Goal: Task Accomplishment & Management: Complete application form

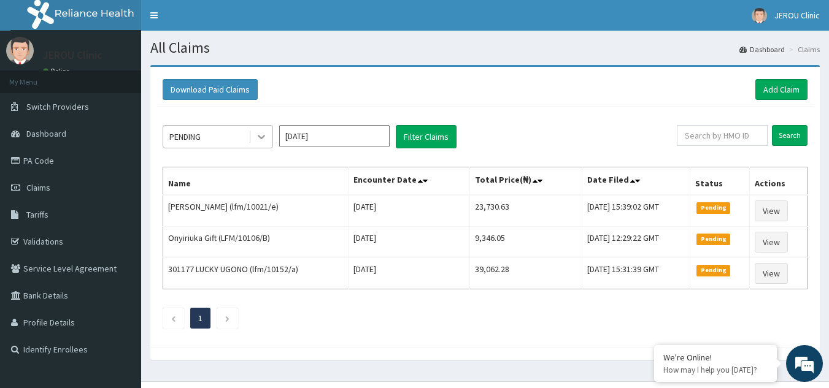
click at [262, 132] on icon at bounding box center [261, 137] width 12 height 12
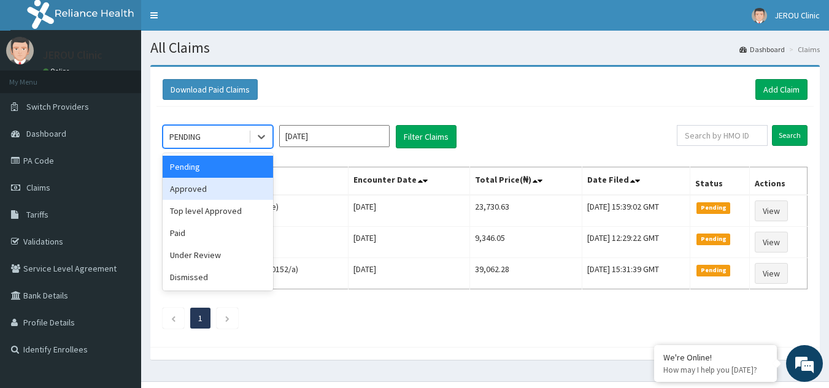
click at [213, 197] on div "Approved" at bounding box center [218, 189] width 110 height 22
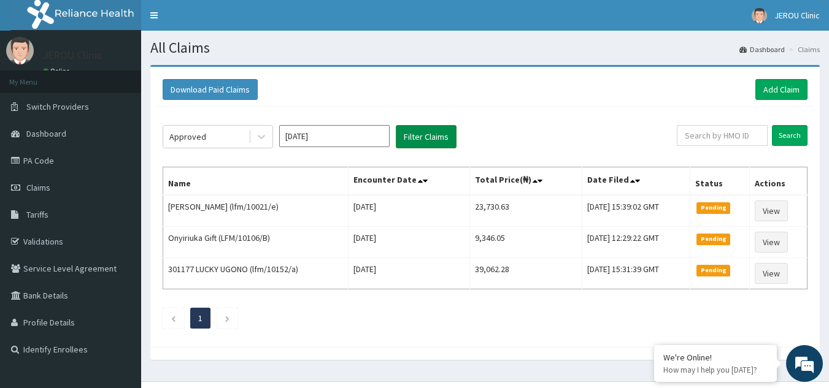
click at [428, 134] on button "Filter Claims" at bounding box center [426, 136] width 61 height 23
click at [415, 139] on button "Filter Claims" at bounding box center [426, 136] width 61 height 23
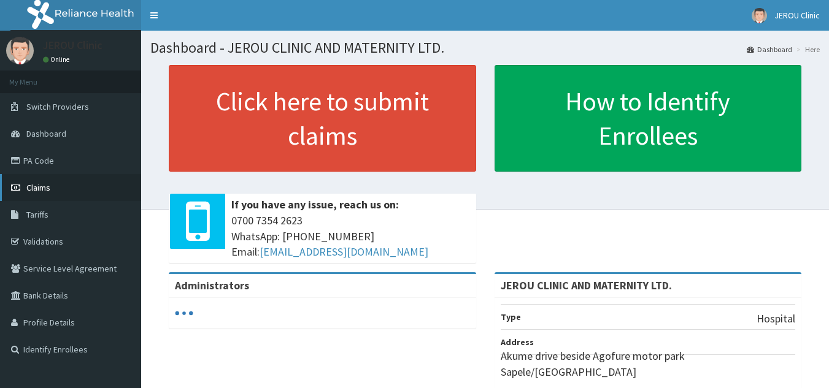
click at [51, 183] on link "Claims" at bounding box center [70, 187] width 141 height 27
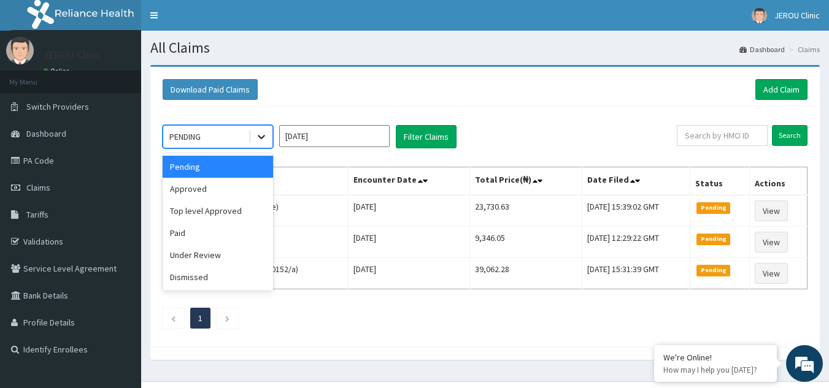
click at [260, 137] on icon at bounding box center [261, 138] width 7 height 4
click at [229, 190] on div "Approved" at bounding box center [218, 189] width 110 height 22
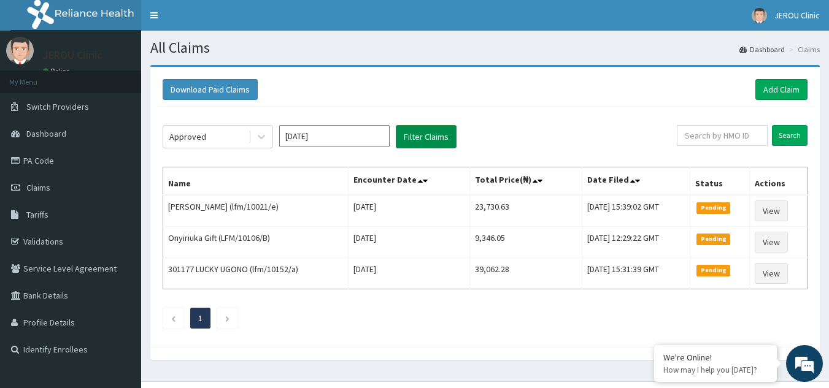
click at [419, 136] on button "Filter Claims" at bounding box center [426, 136] width 61 height 23
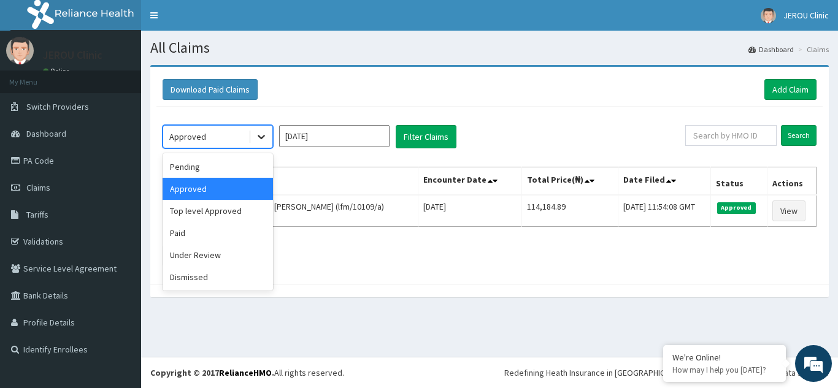
click at [262, 138] on icon at bounding box center [261, 138] width 7 height 4
click at [225, 211] on div "Top level Approved" at bounding box center [218, 211] width 110 height 22
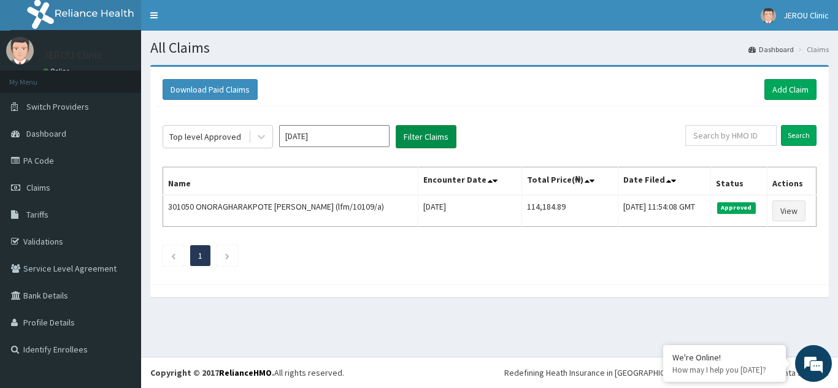
click at [416, 141] on button "Filter Claims" at bounding box center [426, 136] width 61 height 23
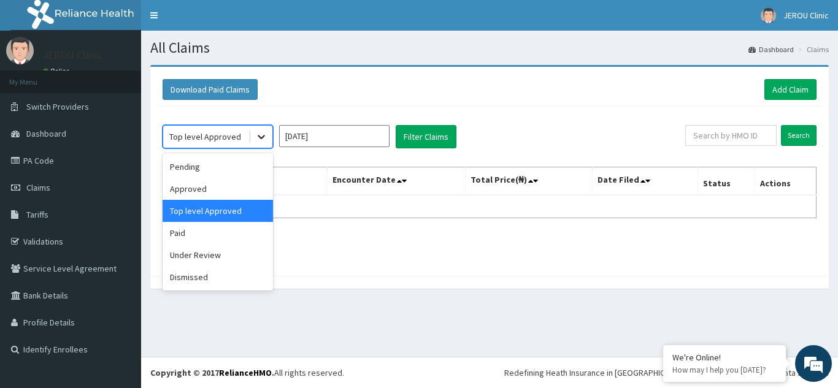
click at [256, 143] on icon at bounding box center [261, 137] width 12 height 12
click at [225, 189] on div "Approved" at bounding box center [218, 189] width 110 height 22
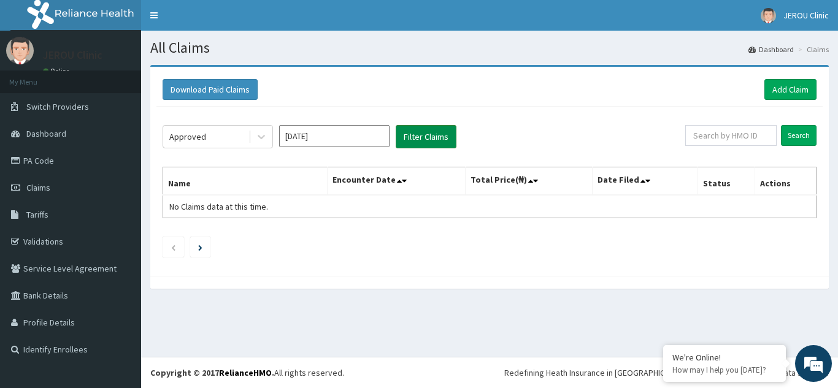
click at [414, 137] on button "Filter Claims" at bounding box center [426, 136] width 61 height 23
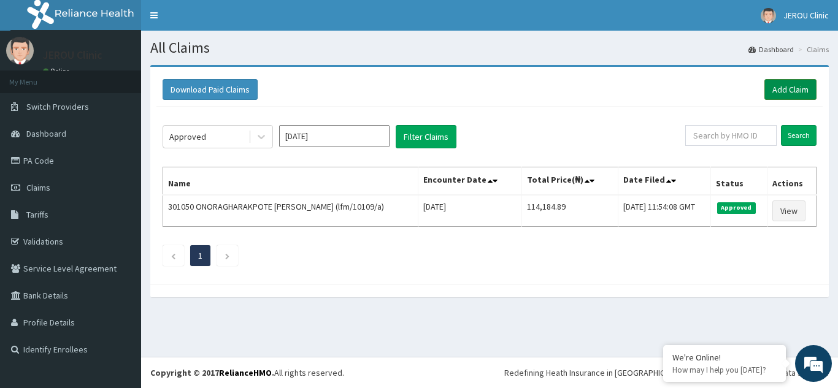
click at [782, 89] on link "Add Claim" at bounding box center [790, 89] width 52 height 21
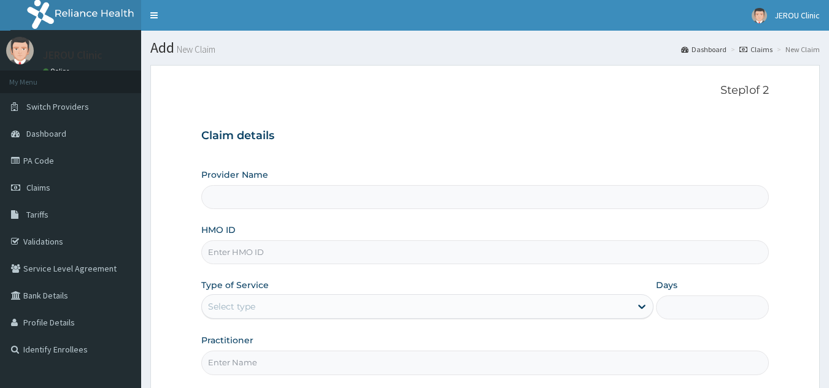
type input "JEROU CLINIC AND MATERNITY LTD."
click at [251, 253] on input "HMO ID" at bounding box center [485, 252] width 568 height 24
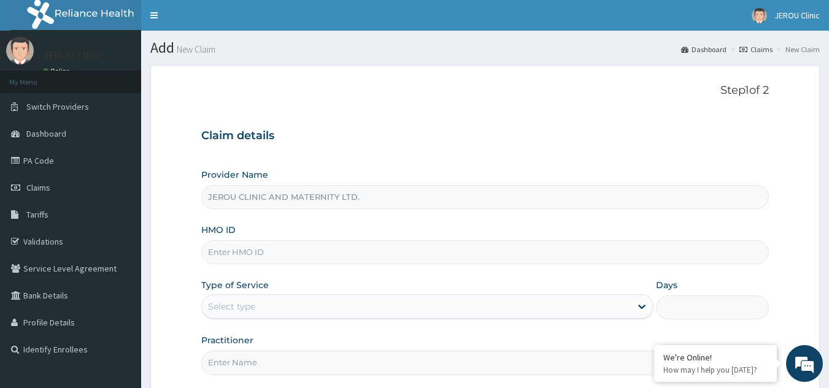
paste input "LFM/10046/E"
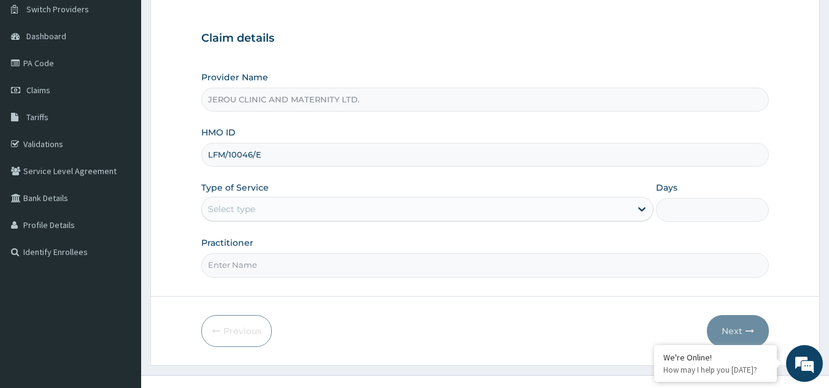
scroll to position [98, 0]
type input "LFM/10046/E"
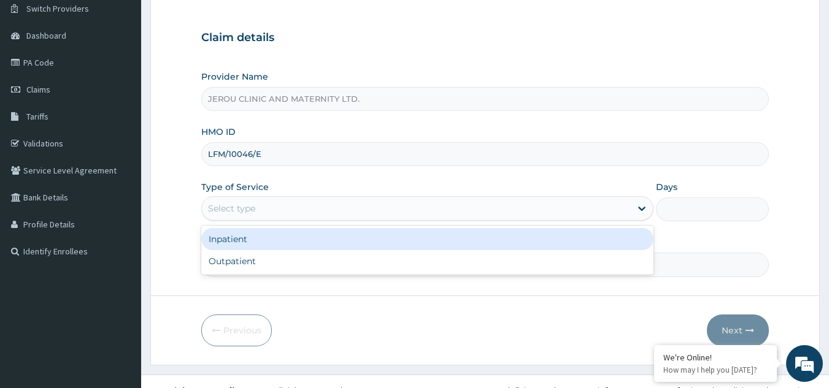
click at [448, 211] on div "Select type" at bounding box center [416, 209] width 429 height 20
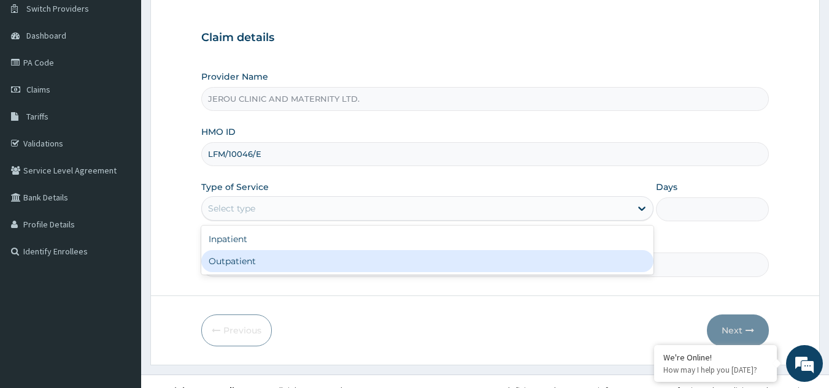
click at [408, 264] on div "Outpatient" at bounding box center [427, 261] width 452 height 22
type input "1"
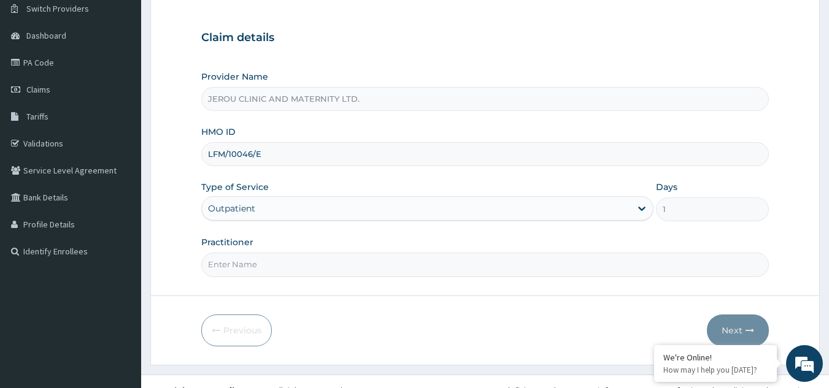
click at [364, 271] on input "Practitioner" at bounding box center [485, 265] width 568 height 24
type input "dr victor"
click at [728, 332] on button "Next" at bounding box center [737, 331] width 62 height 32
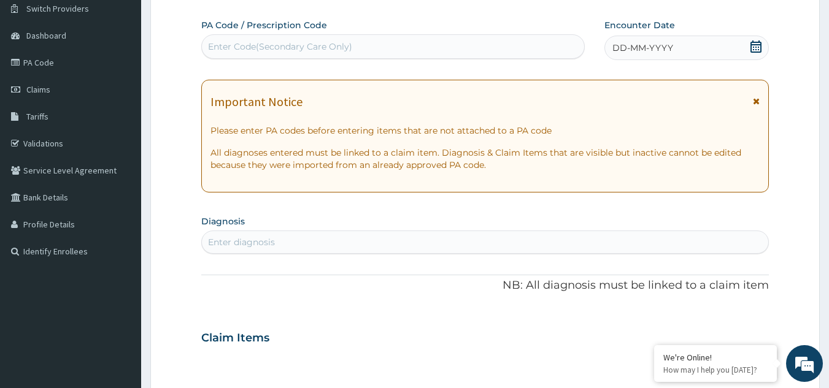
click at [666, 42] on span "DD-MM-YYYY" at bounding box center [642, 48] width 61 height 12
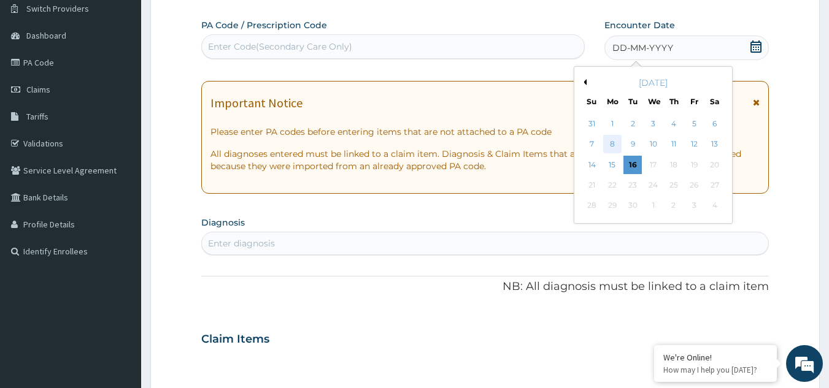
click at [610, 142] on div "8" at bounding box center [612, 145] width 18 height 18
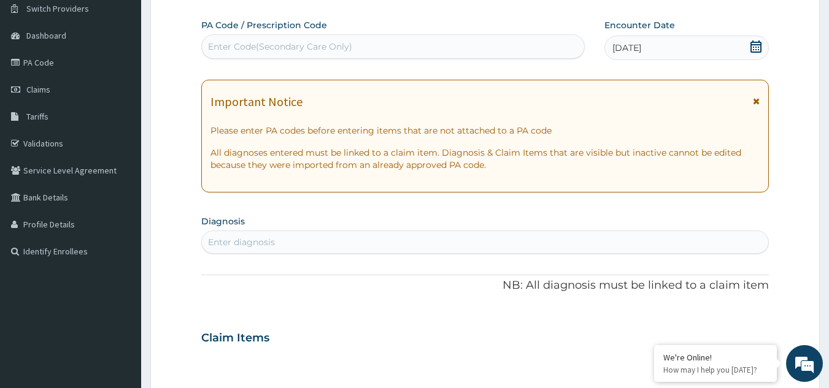
click at [274, 243] on div "Enter diagnosis" at bounding box center [241, 242] width 67 height 12
type input "falci"
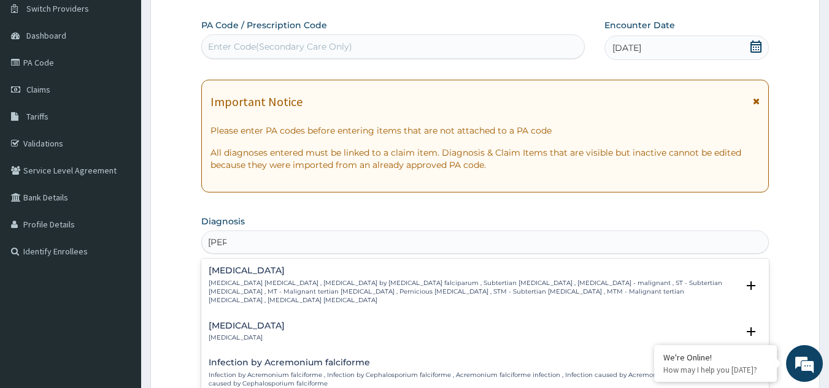
click at [269, 281] on p "Falciparum malaria , Malignant tertian malaria , Malaria by Plasmodium falcipar…" at bounding box center [473, 292] width 529 height 26
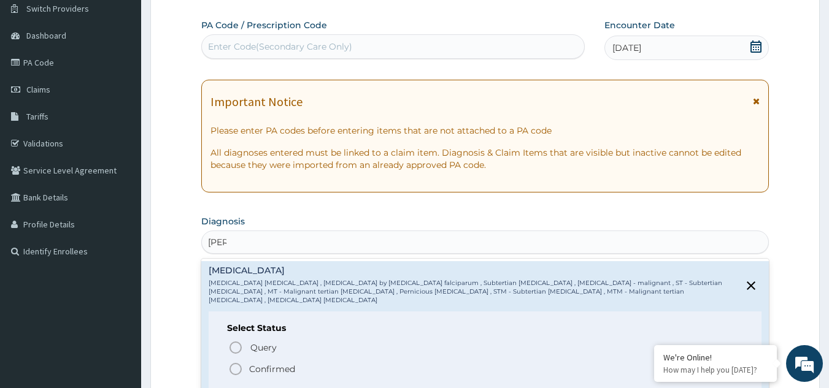
click at [237, 362] on icon "status option filled" at bounding box center [235, 369] width 15 height 15
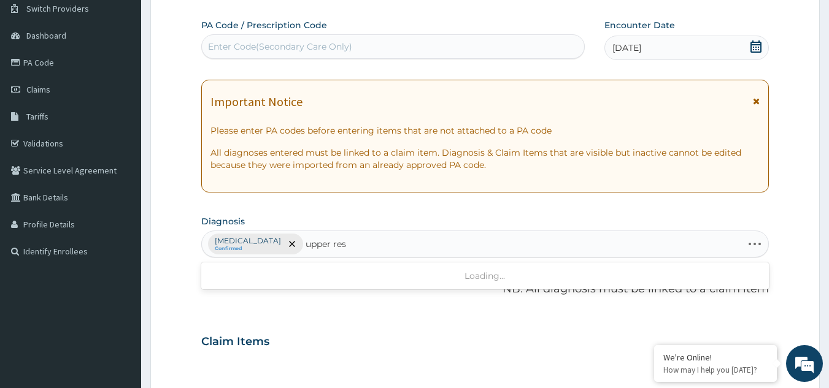
type input "upper resp"
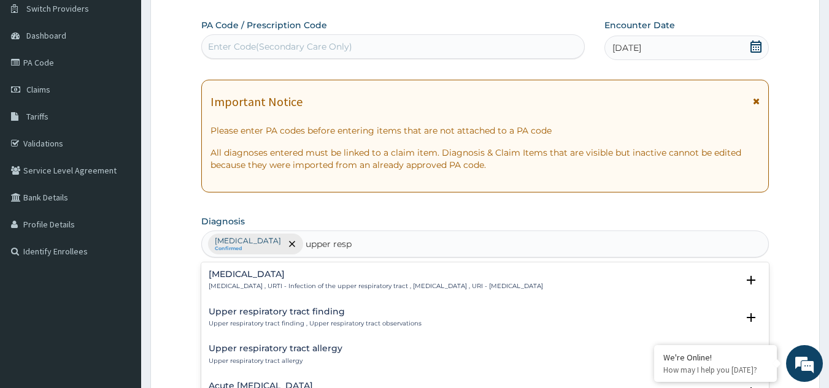
click at [286, 288] on p "Upper respiratory infection , URTI - Infection of the upper respiratory tract ,…" at bounding box center [376, 286] width 334 height 9
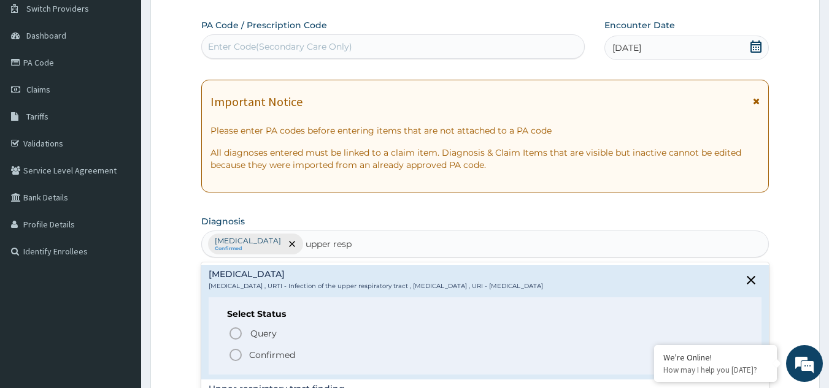
click at [240, 356] on icon "status option filled" at bounding box center [235, 355] width 15 height 15
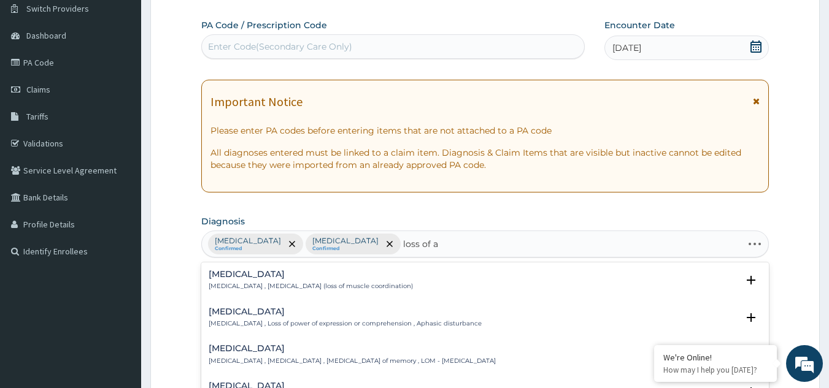
type input "loss of ap"
click at [243, 316] on h4 "Loss of appetite" at bounding box center [314, 311] width 210 height 9
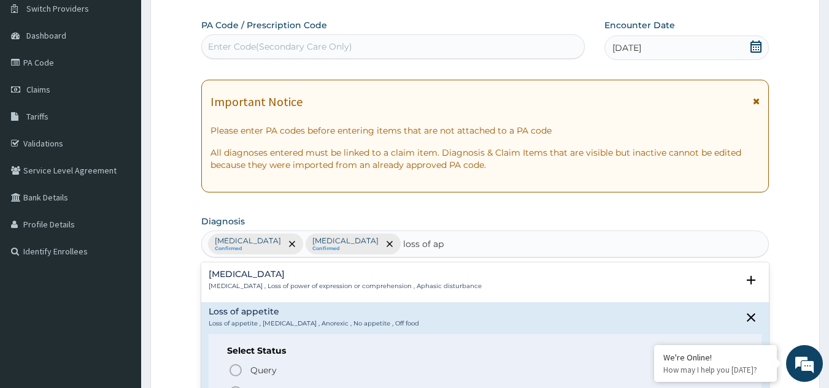
click at [234, 385] on icon "status option filled" at bounding box center [235, 392] width 15 height 15
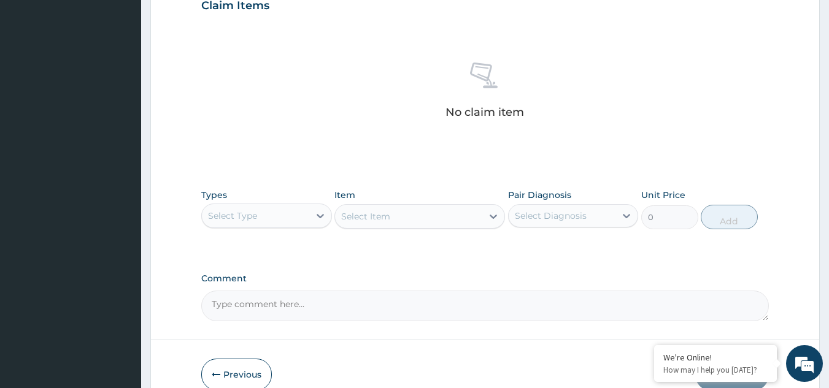
scroll to position [496, 0]
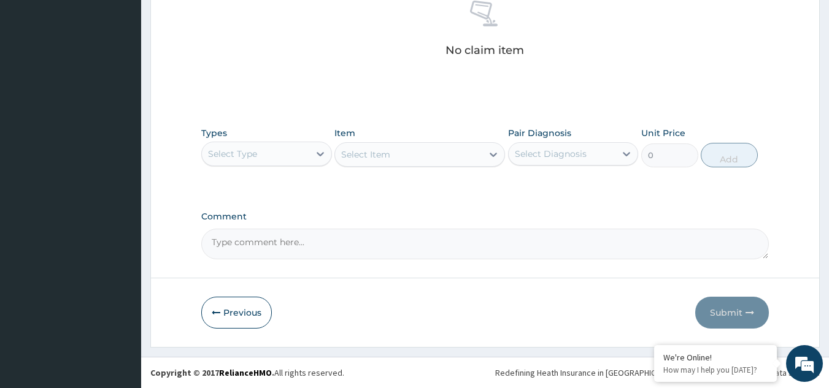
click at [278, 153] on div "Select Type" at bounding box center [255, 154] width 107 height 20
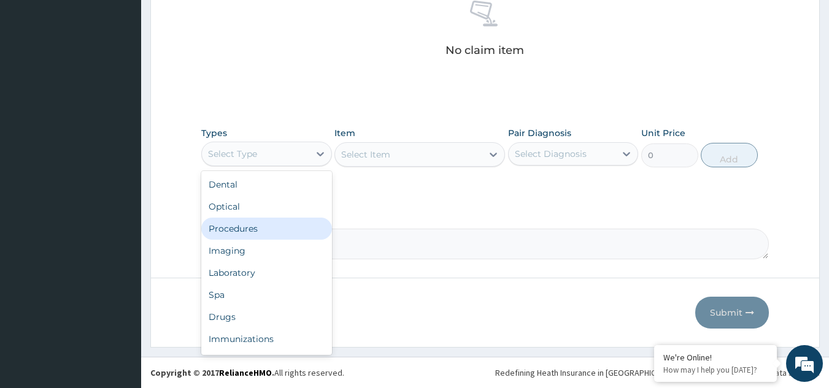
click at [261, 230] on div "Procedures" at bounding box center [266, 229] width 131 height 22
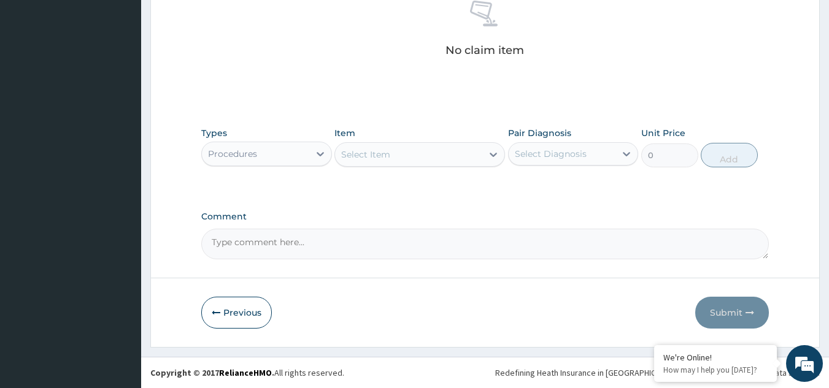
click at [442, 155] on div "Select Item" at bounding box center [408, 155] width 147 height 20
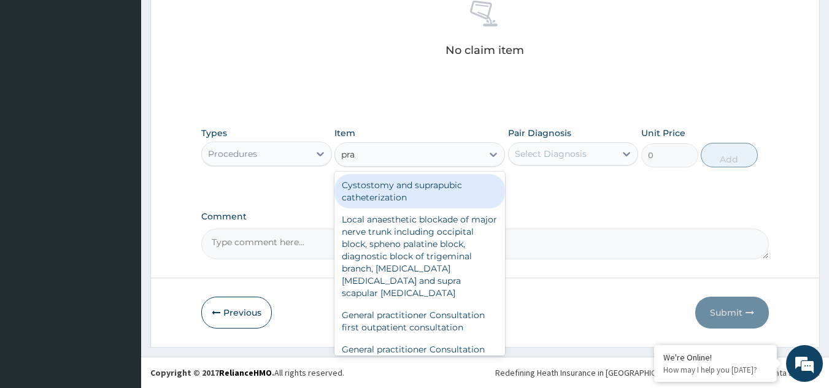
type input "prac"
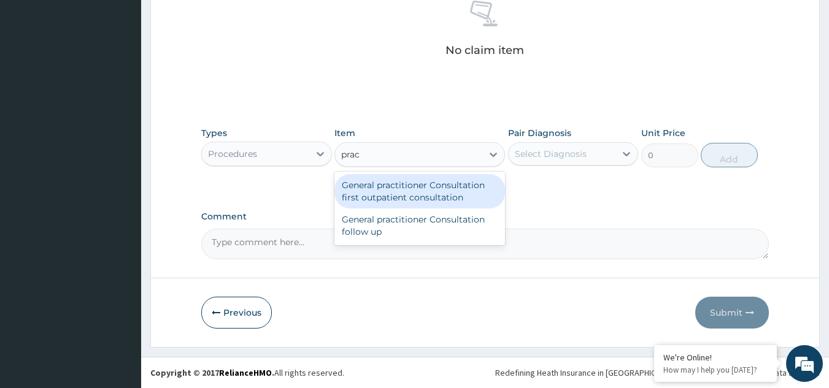
click at [433, 199] on div "General practitioner Consultation first outpatient consultation" at bounding box center [419, 191] width 170 height 34
type input "3547.5"
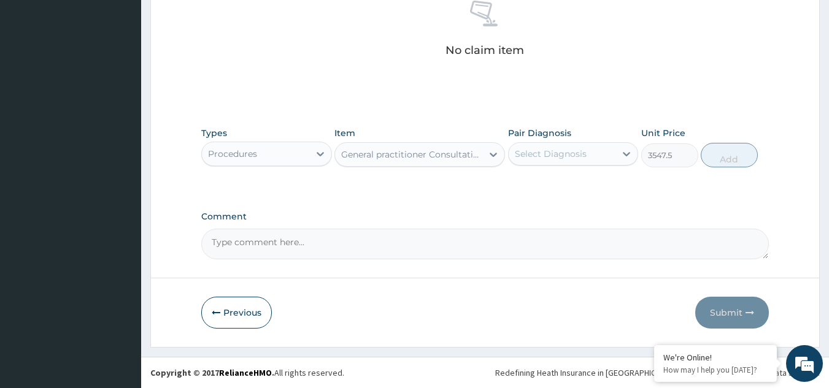
click at [568, 153] on div "Select Diagnosis" at bounding box center [551, 154] width 72 height 12
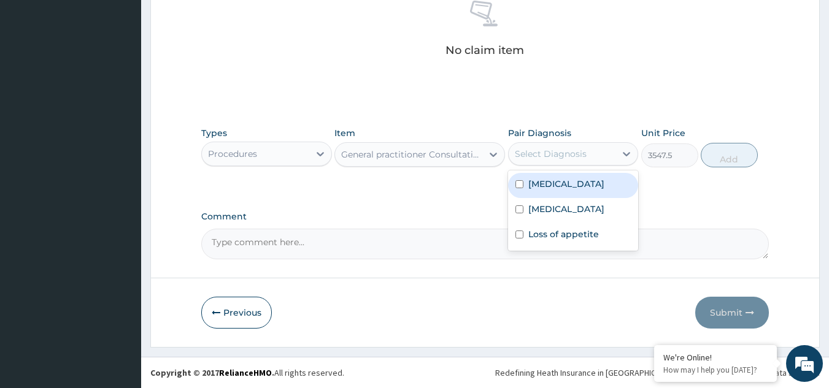
click at [560, 185] on label "Falciparum malaria" at bounding box center [566, 184] width 76 height 12
checkbox input "true"
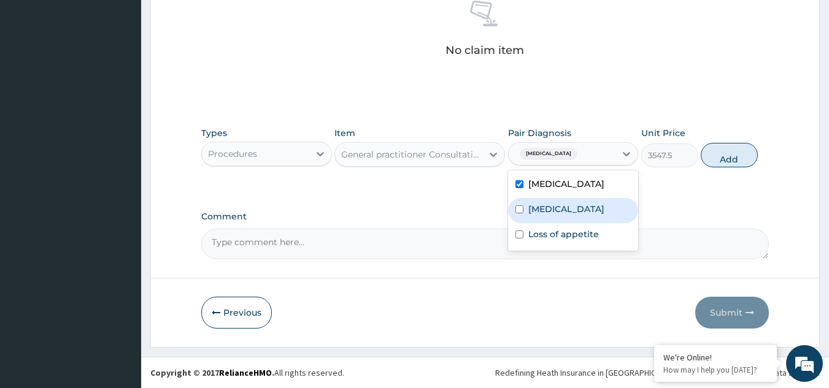
click at [560, 209] on label "Upper respiratory infection" at bounding box center [566, 209] width 76 height 12
checkbox input "true"
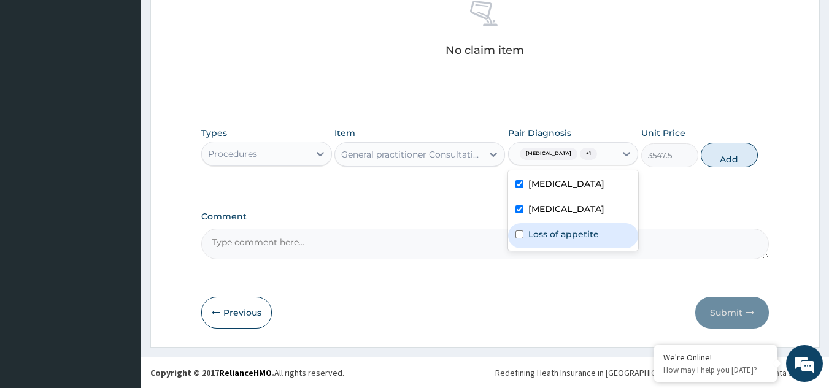
click at [560, 239] on div "Loss of appetite" at bounding box center [573, 235] width 131 height 25
checkbox input "true"
click at [734, 159] on button "Add" at bounding box center [728, 155] width 57 height 25
type input "0"
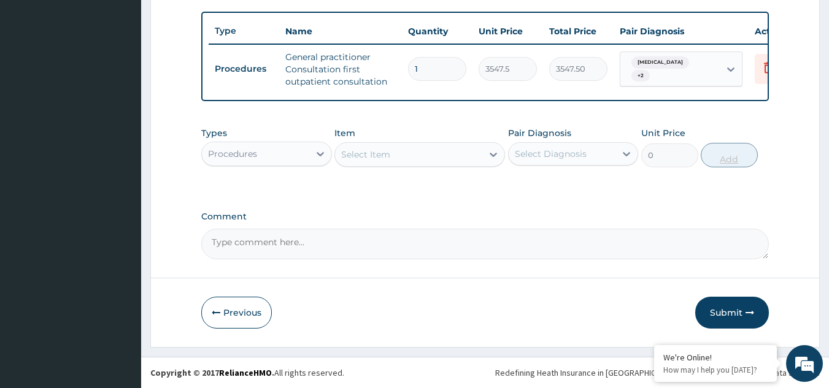
scroll to position [454, 0]
click at [293, 149] on div "Procedures" at bounding box center [255, 154] width 107 height 20
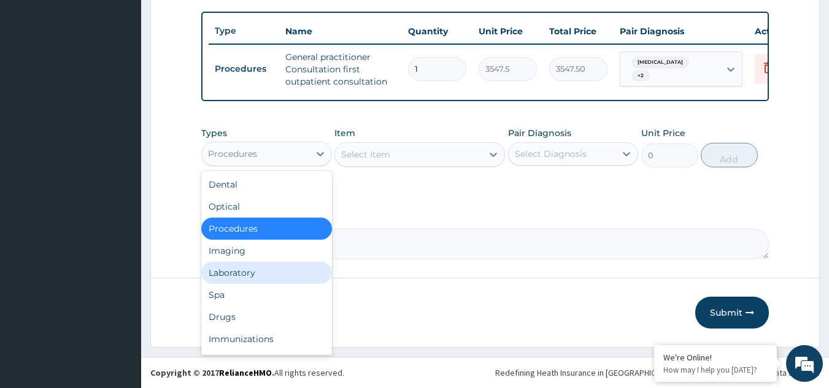
click at [267, 277] on div "Laboratory" at bounding box center [266, 273] width 131 height 22
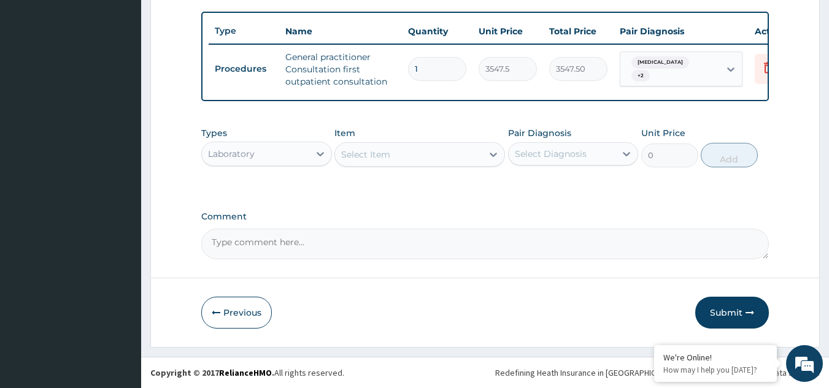
click at [429, 161] on div "Select Item" at bounding box center [408, 155] width 147 height 20
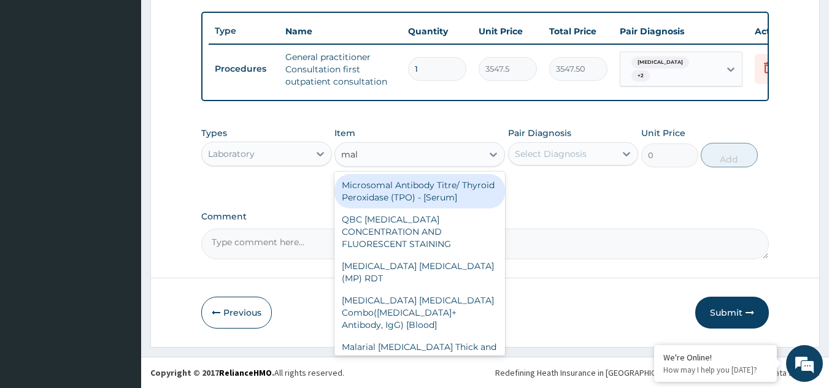
type input "mala"
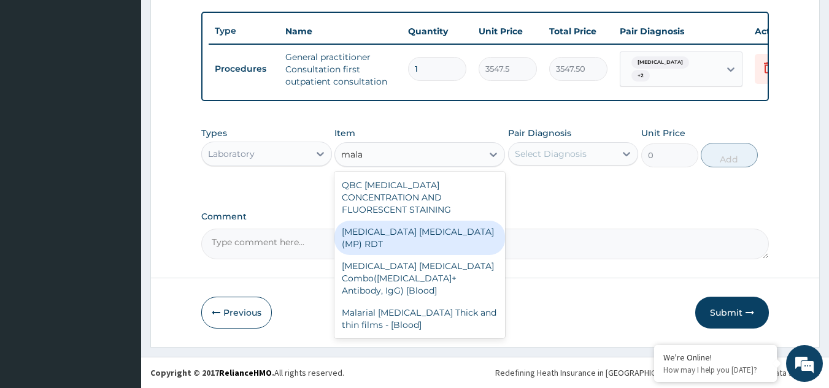
click at [408, 223] on div "MALARIA PARASITE (MP) RDT" at bounding box center [419, 238] width 170 height 34
type input "1612.5"
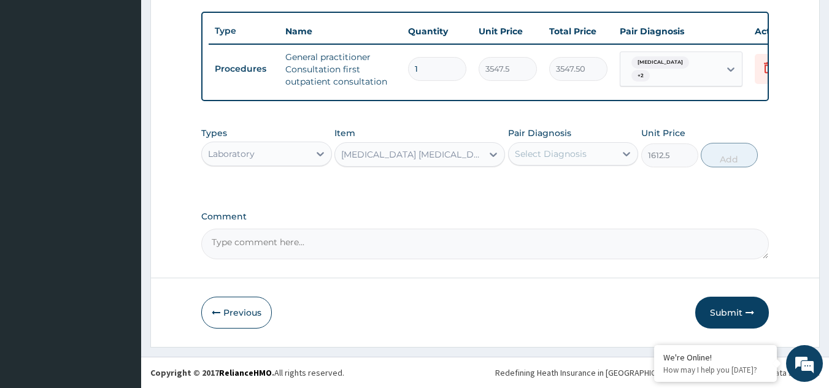
click at [574, 152] on div "Select Diagnosis" at bounding box center [551, 154] width 72 height 12
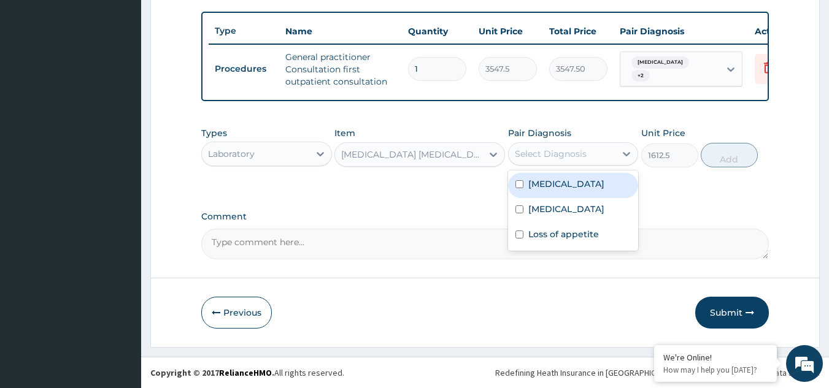
click at [550, 196] on div "Falciparum malaria" at bounding box center [573, 185] width 131 height 25
checkbox input "true"
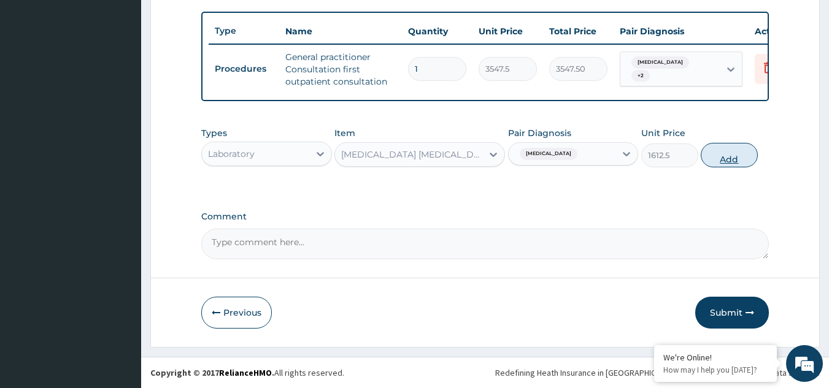
click at [722, 162] on button "Add" at bounding box center [728, 155] width 57 height 25
type input "0"
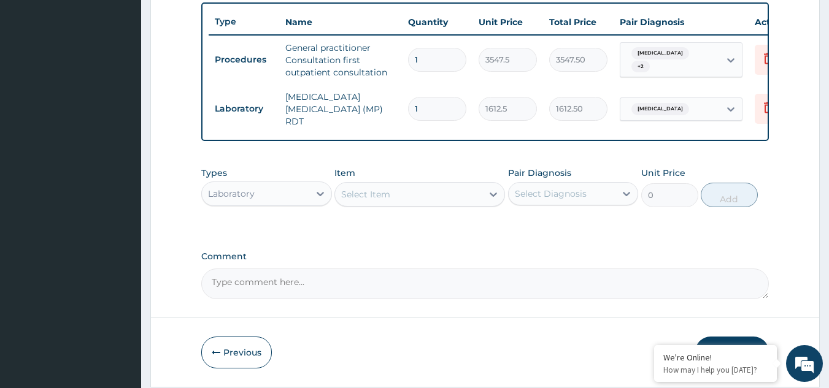
click at [407, 201] on div "Select Item" at bounding box center [408, 195] width 147 height 20
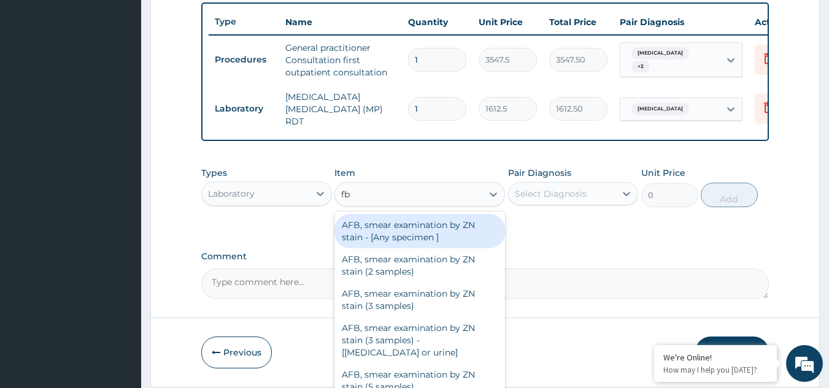
type input "fbc"
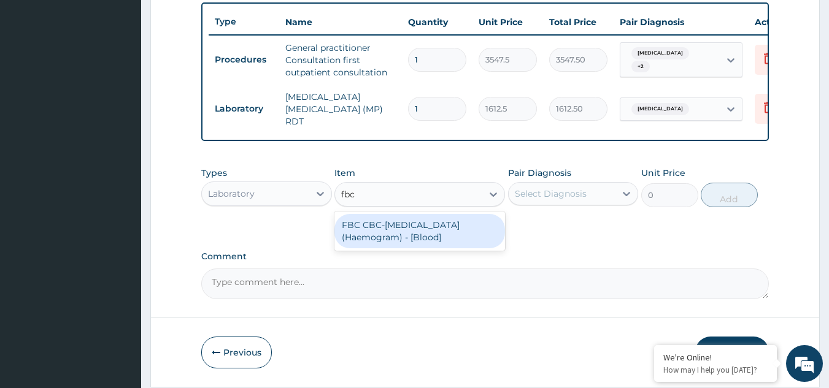
click at [407, 229] on div "FBC CBC-Complete Blood Count (Haemogram) - [Blood]" at bounding box center [419, 231] width 170 height 34
type input "4300"
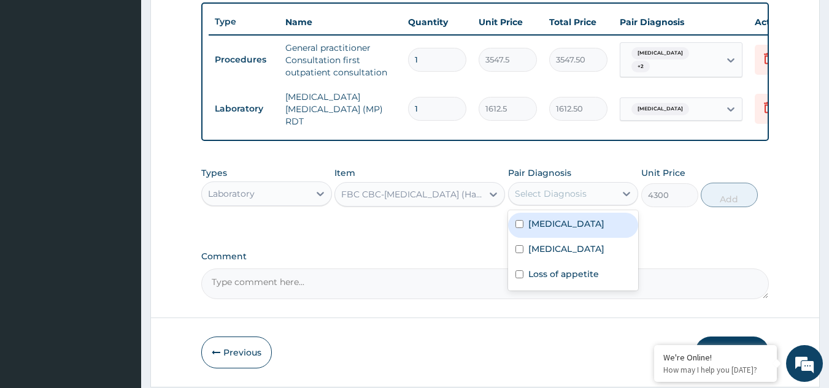
click at [577, 191] on div "Select Diagnosis" at bounding box center [551, 194] width 72 height 12
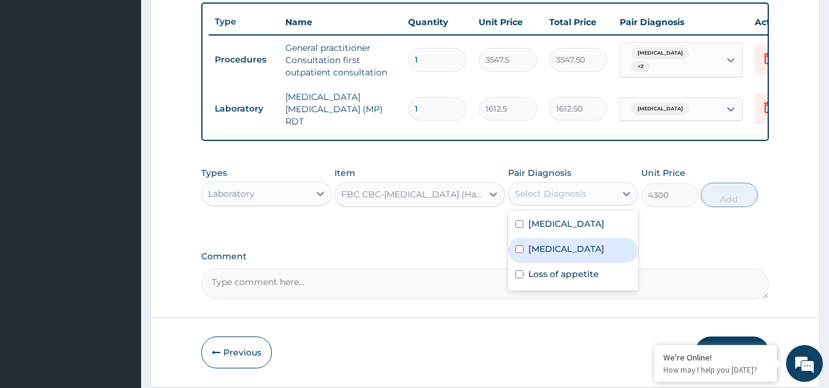
click at [561, 242] on div "Upper respiratory infection" at bounding box center [573, 250] width 131 height 25
checkbox input "true"
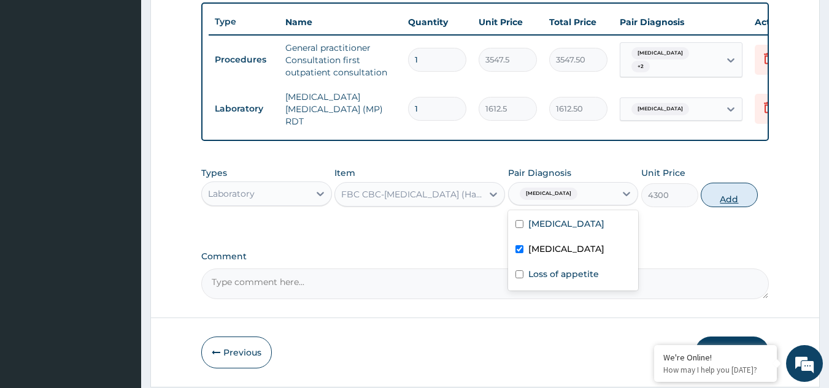
click at [735, 197] on button "Add" at bounding box center [728, 195] width 57 height 25
type input "0"
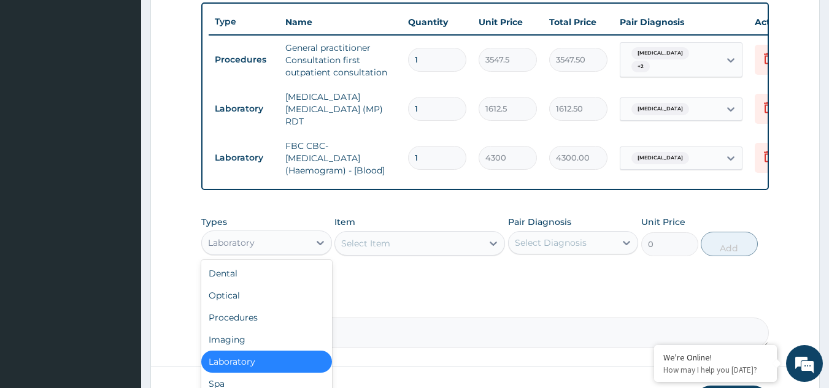
click at [282, 241] on div "Laboratory" at bounding box center [255, 243] width 107 height 20
type input "dr"
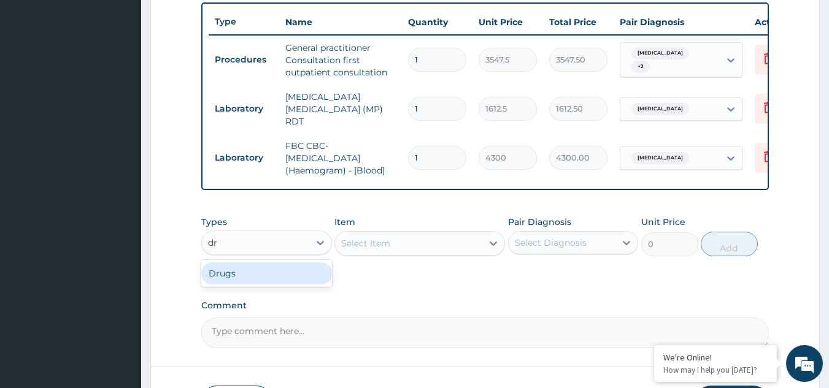
click at [279, 272] on div "Drugs" at bounding box center [266, 273] width 131 height 22
click at [423, 243] on div "Select Item" at bounding box center [408, 244] width 147 height 20
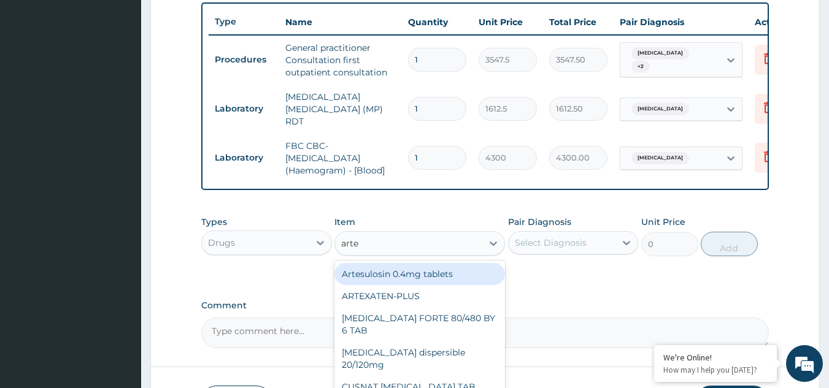
type input "artem"
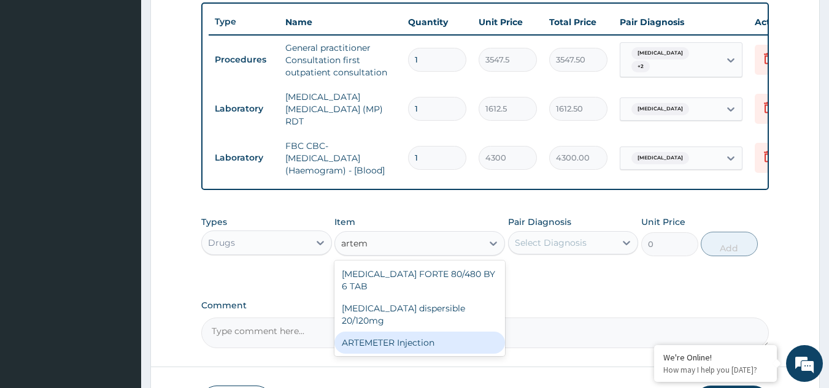
click at [412, 332] on div "ARTEMETER Injection" at bounding box center [419, 343] width 170 height 22
type input "946"
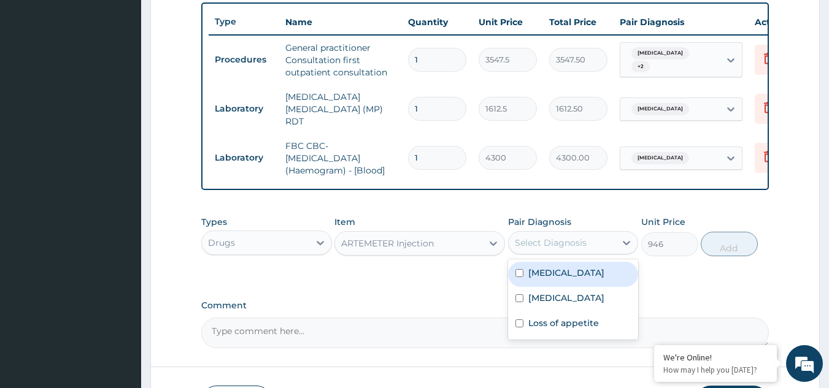
click at [580, 243] on div "Select Diagnosis" at bounding box center [551, 243] width 72 height 12
click at [556, 279] on label "Falciparum malaria" at bounding box center [566, 273] width 76 height 12
checkbox input "true"
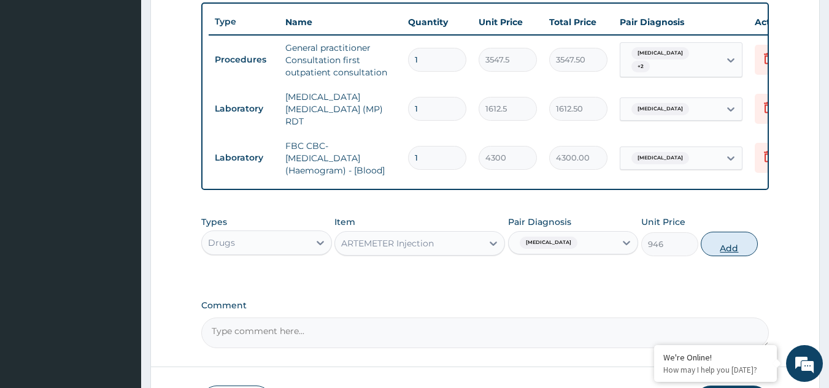
click at [724, 253] on button "Add" at bounding box center [728, 244] width 57 height 25
type input "0"
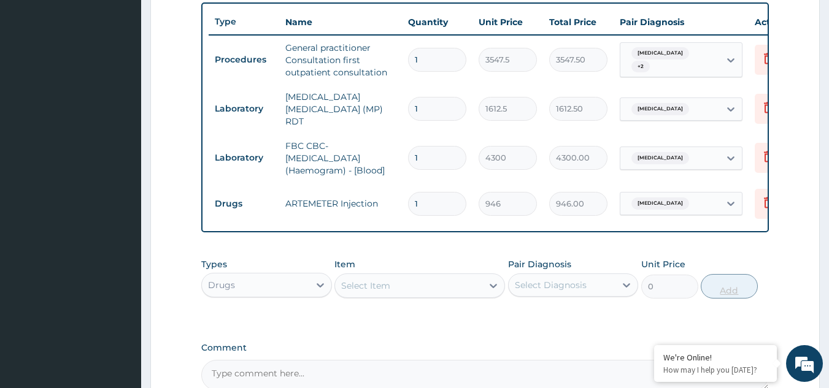
type input "0.00"
type input "6"
type input "5676.00"
type input "6"
click at [378, 296] on div "Select Item" at bounding box center [408, 286] width 147 height 20
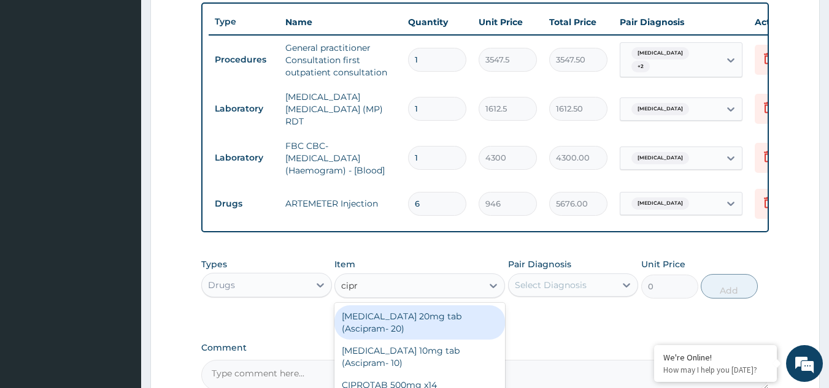
type input "cipro"
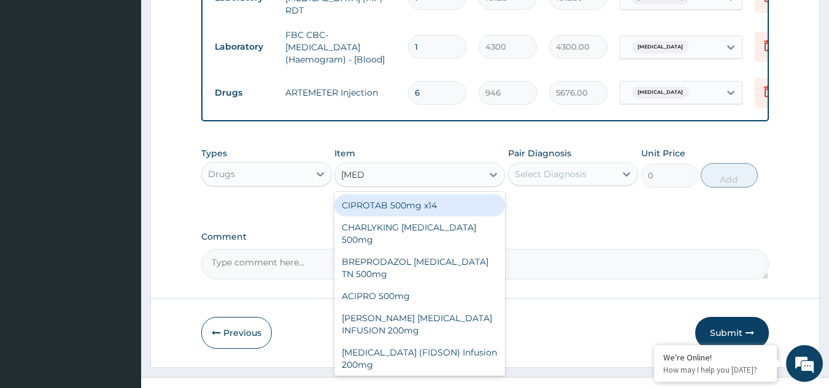
scroll to position [569, 0]
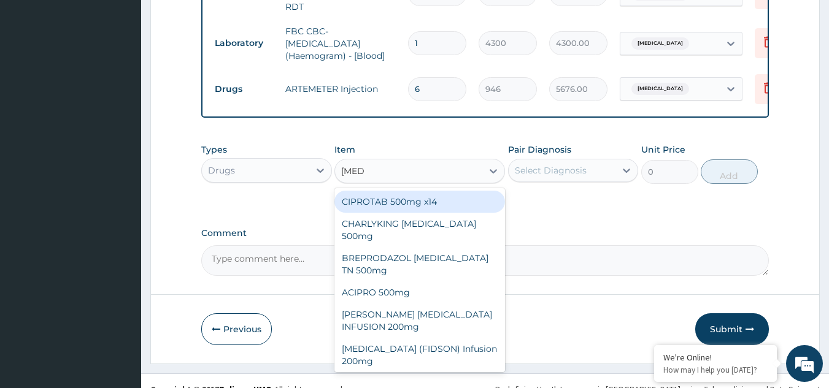
click at [399, 204] on div "CIPROTAB 500mg x14" at bounding box center [419, 202] width 170 height 22
type input "319.275"
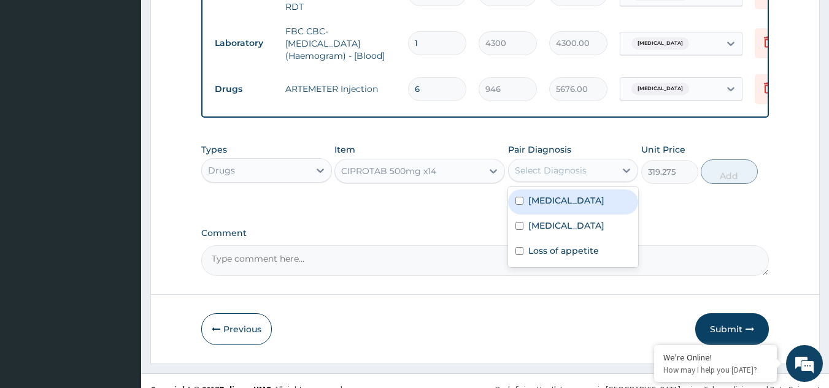
click at [559, 170] on div "Select Diagnosis" at bounding box center [551, 170] width 72 height 12
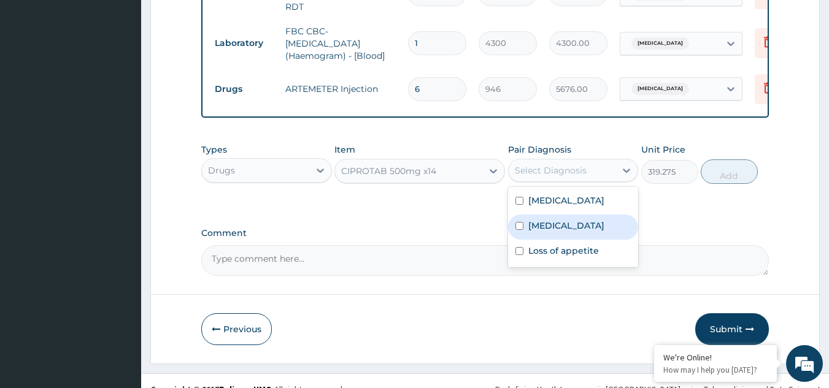
click at [548, 227] on label "Upper respiratory infection" at bounding box center [566, 226] width 76 height 12
checkbox input "true"
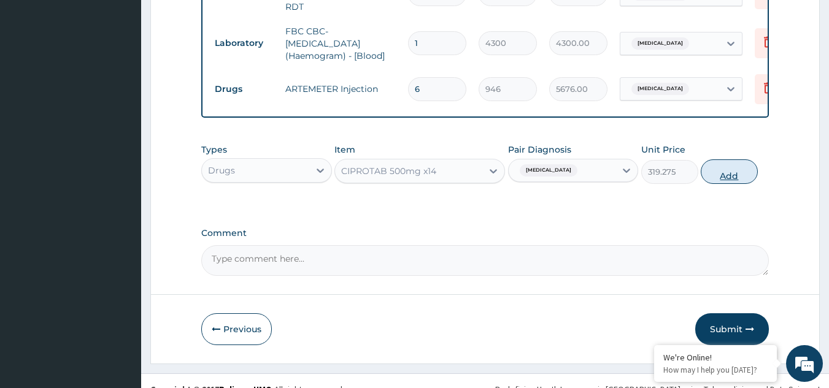
click at [737, 174] on button "Add" at bounding box center [728, 171] width 57 height 25
type input "0"
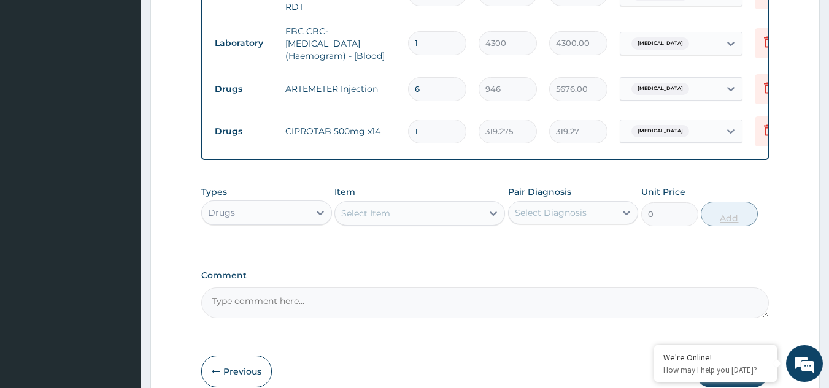
type input "10"
type input "3192.75"
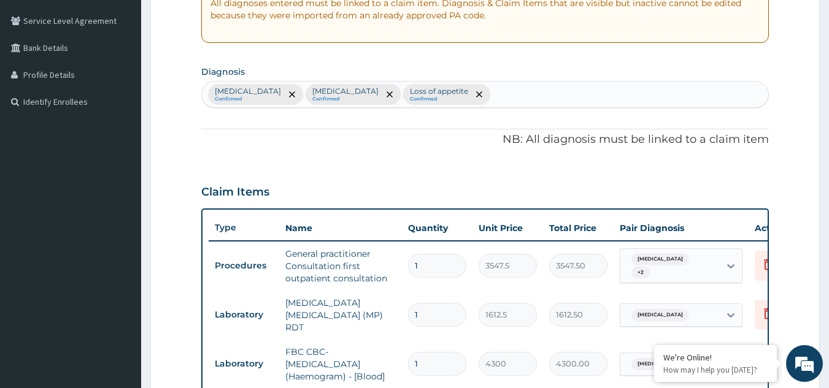
scroll to position [244, 0]
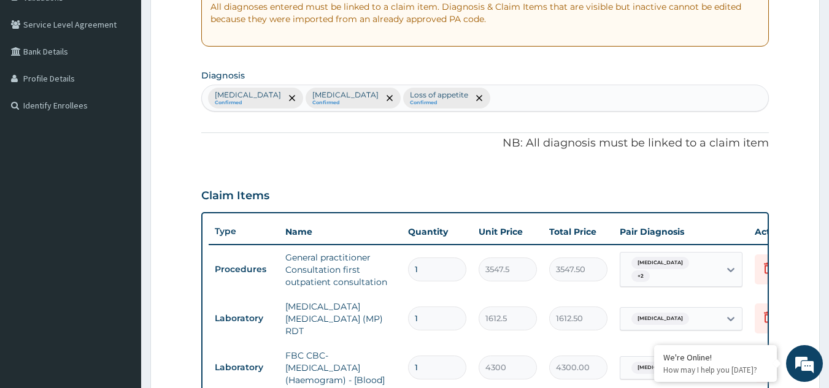
type input "10"
click at [540, 94] on div "Falciparum malaria Confirmed Upper respiratory infection Confirmed Loss of appe…" at bounding box center [485, 98] width 567 height 26
type input "worm"
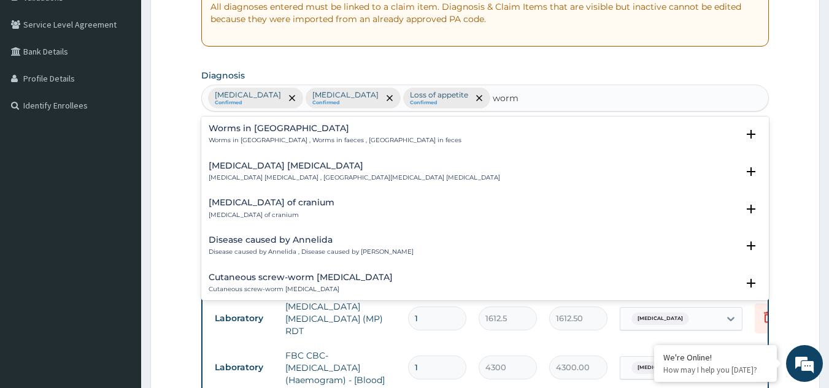
click at [337, 134] on div "Worms in stool Worms in stool , Worms in faeces , Worms in feces" at bounding box center [335, 134] width 253 height 21
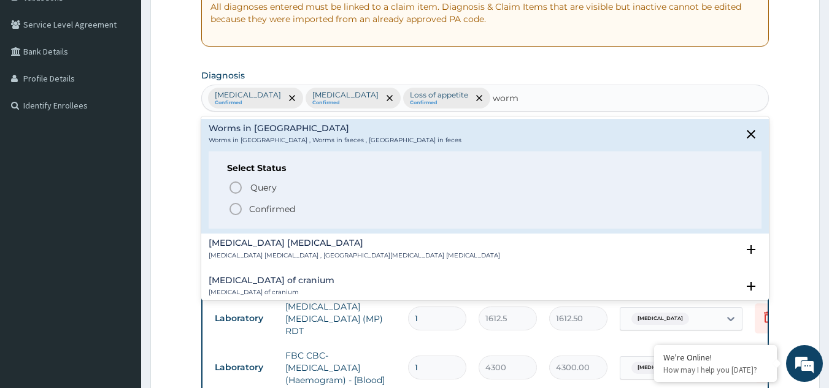
click at [266, 204] on p "Confirmed" at bounding box center [272, 209] width 46 height 12
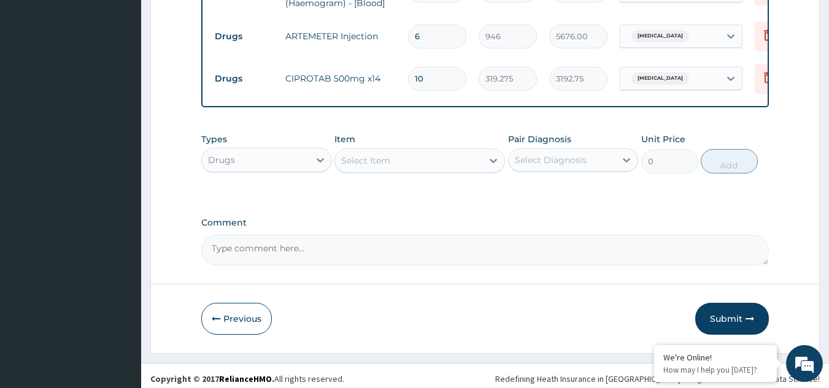
scroll to position [630, 0]
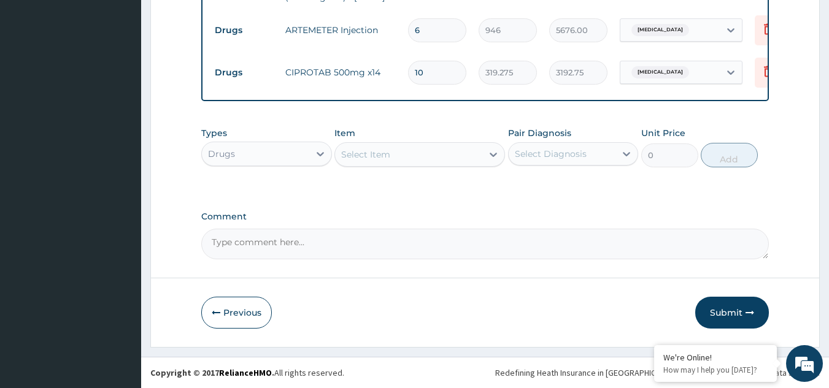
click at [376, 161] on div "Select Item" at bounding box center [408, 155] width 147 height 20
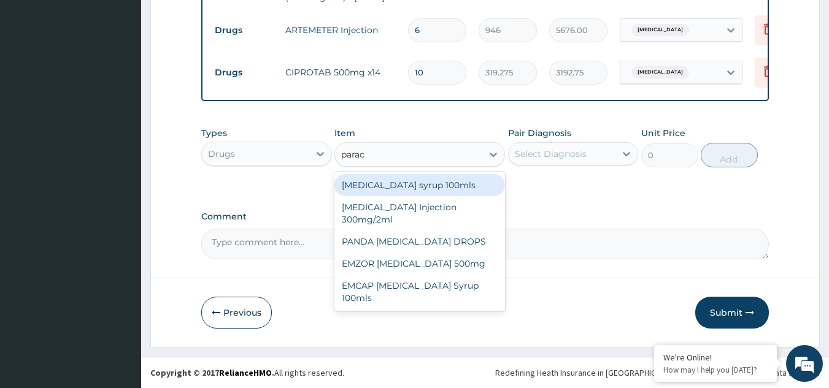
type input "parace"
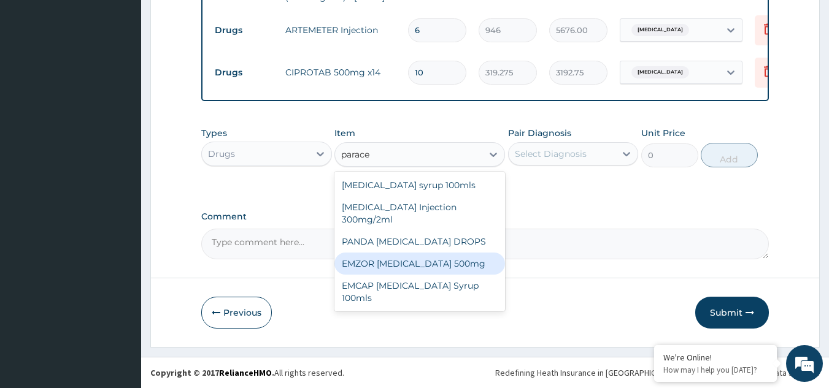
click at [387, 262] on div "EMZOR PARACETAMOL 500mg" at bounding box center [419, 264] width 170 height 22
type input "23.65"
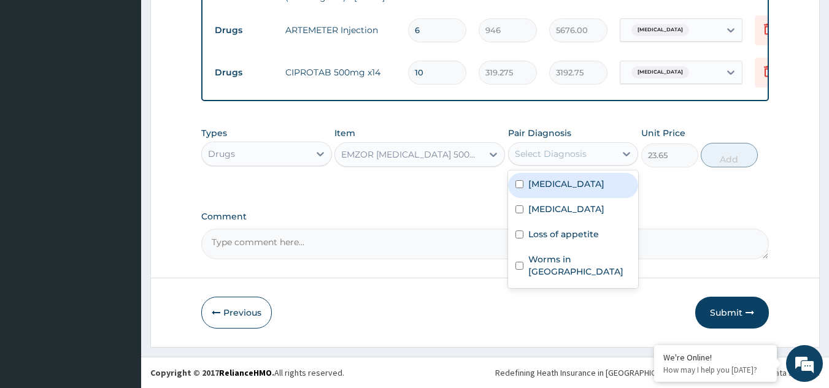
click at [596, 152] on div "Select Diagnosis" at bounding box center [561, 154] width 107 height 20
click at [563, 191] on div "Falciparum malaria" at bounding box center [573, 185] width 131 height 25
checkbox input "true"
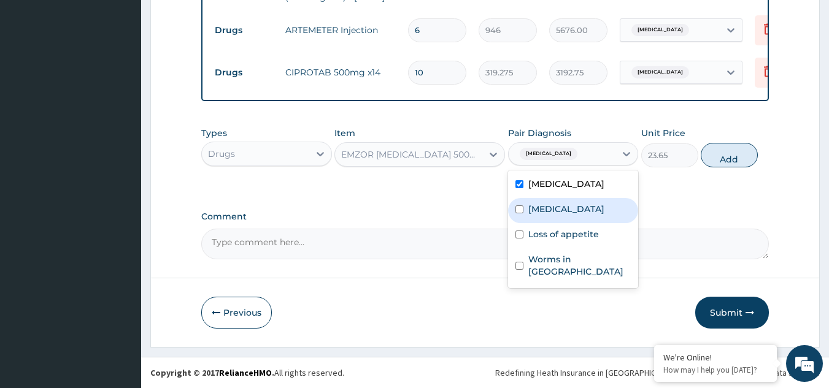
click at [561, 209] on label "Upper respiratory infection" at bounding box center [566, 209] width 76 height 12
checkbox input "true"
click at [724, 159] on button "Add" at bounding box center [728, 155] width 57 height 25
type input "0"
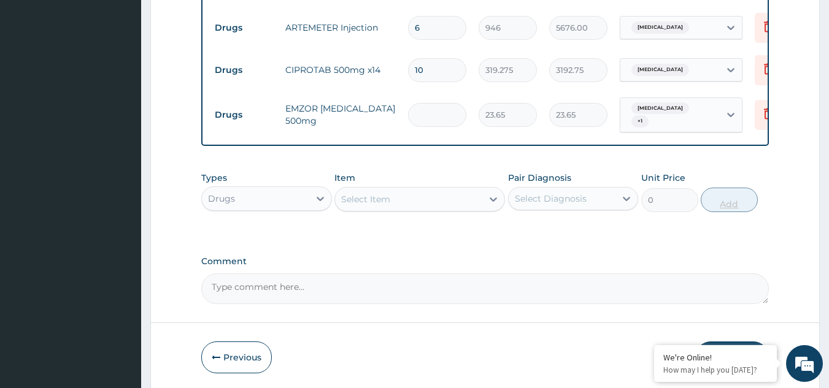
type input "0.00"
type input "9"
type input "212.85"
type input "9"
click at [472, 206] on div "Select Item" at bounding box center [408, 200] width 147 height 20
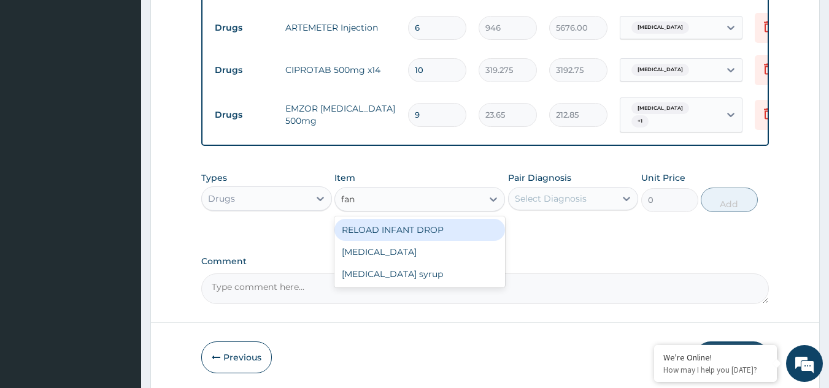
type input "fans"
click at [448, 241] on div "Fansidar" at bounding box center [419, 230] width 170 height 22
type input "212.85"
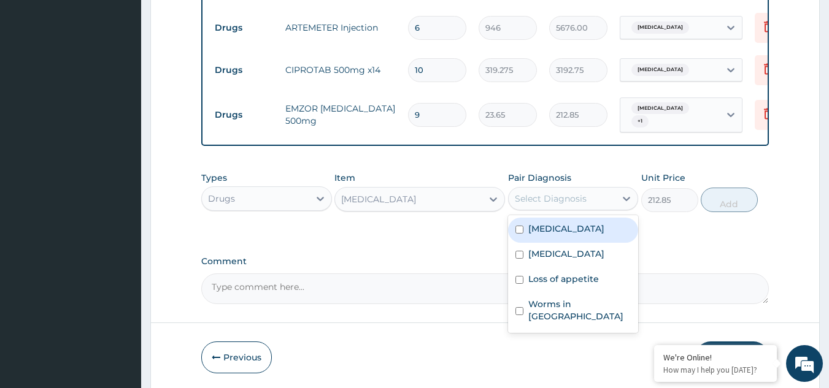
click at [601, 193] on div "Select Diagnosis" at bounding box center [561, 199] width 107 height 20
click at [543, 223] on div "Falciparum malaria" at bounding box center [573, 230] width 131 height 25
checkbox input "true"
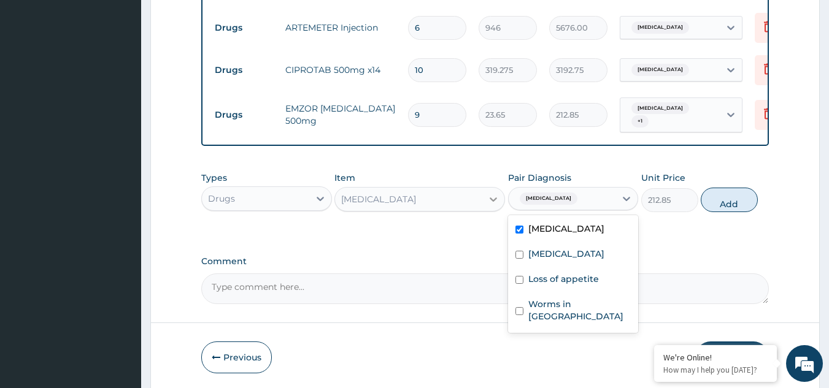
click at [490, 201] on icon at bounding box center [492, 199] width 7 height 4
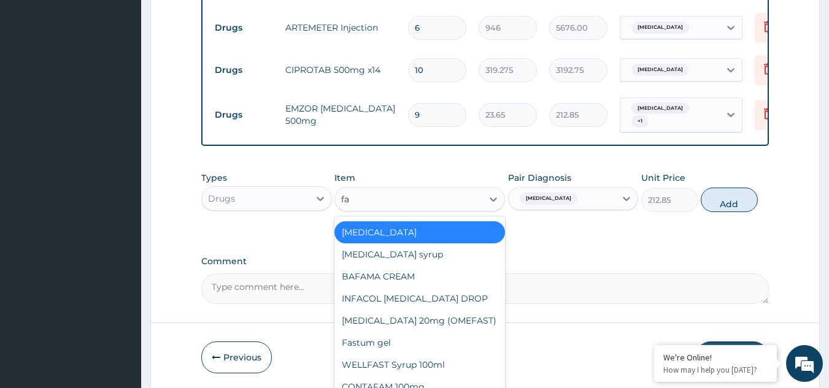
scroll to position [0, 0]
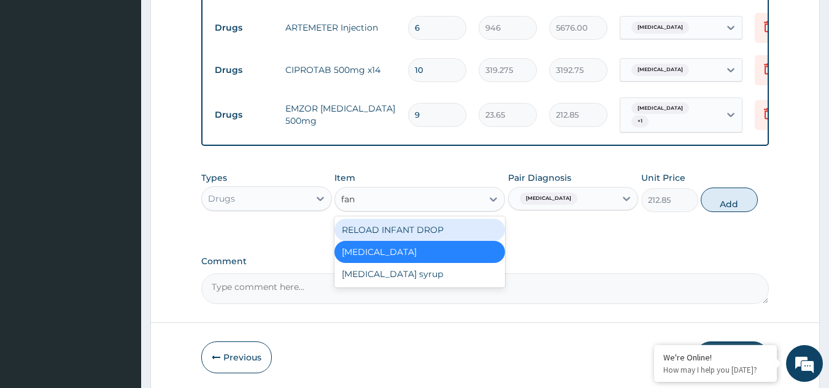
type input "fans"
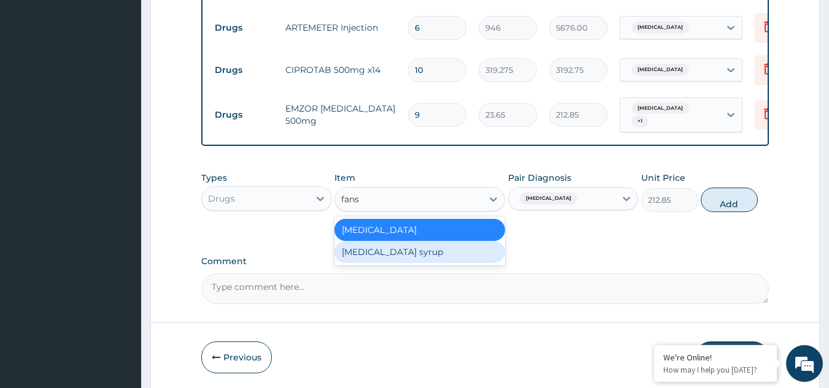
click at [388, 254] on div "Fansidar syrup" at bounding box center [419, 252] width 170 height 22
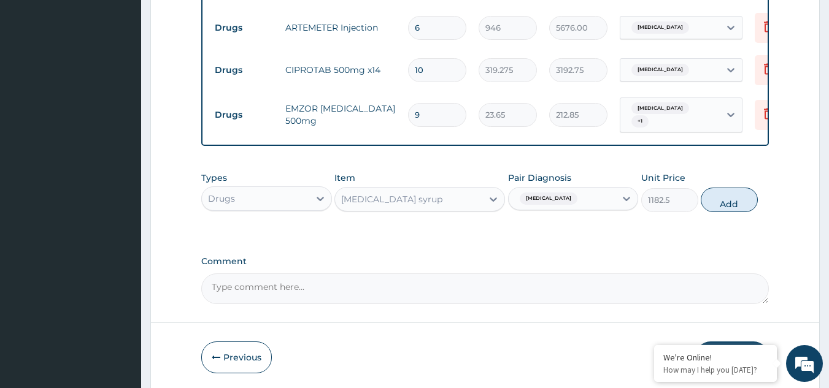
click at [592, 193] on div "Falciparum malaria" at bounding box center [561, 198] width 107 height 21
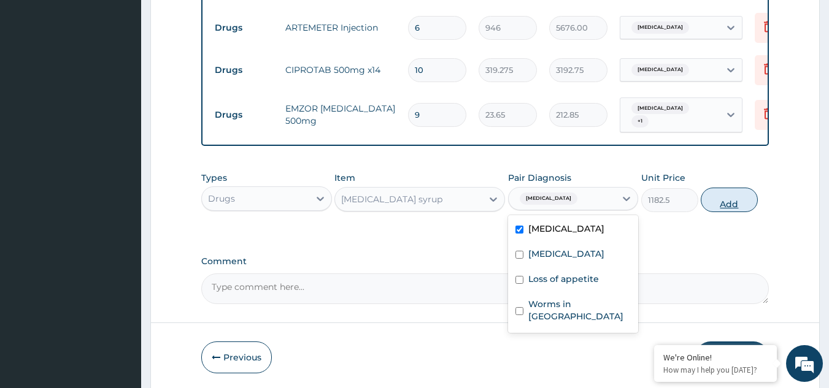
click at [731, 210] on button "Add" at bounding box center [728, 200] width 57 height 25
type input "0"
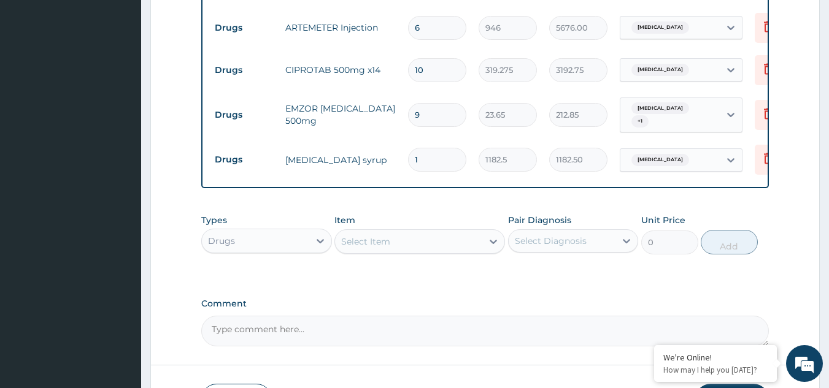
click at [400, 239] on div "Select Item" at bounding box center [408, 242] width 147 height 20
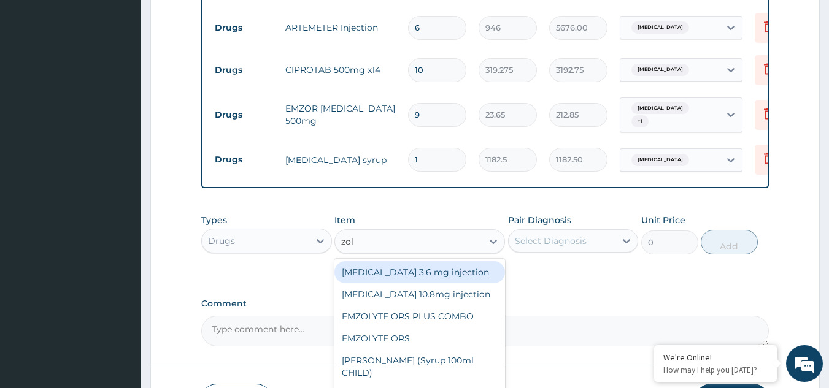
type input "zola"
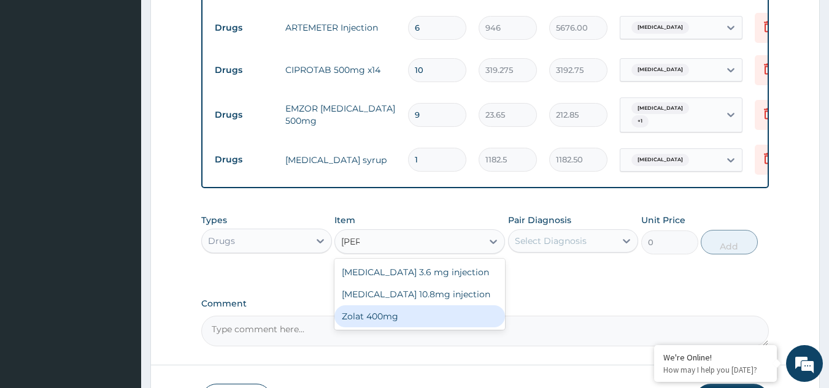
click at [355, 322] on div "Zolat 400mg" at bounding box center [419, 316] width 170 height 22
type input "413.875"
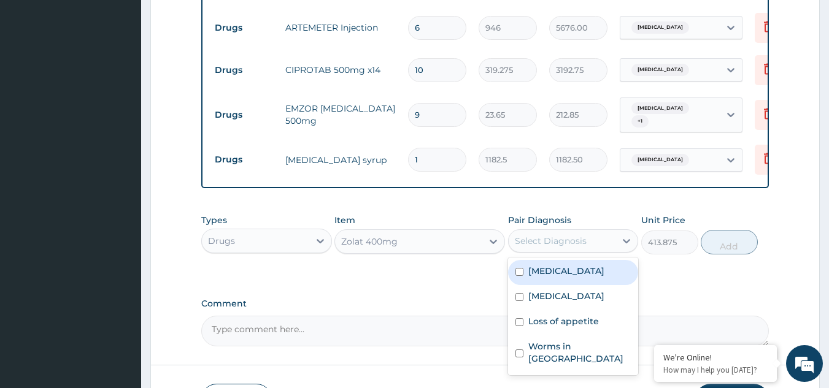
click at [572, 244] on div "Select Diagnosis" at bounding box center [551, 241] width 72 height 12
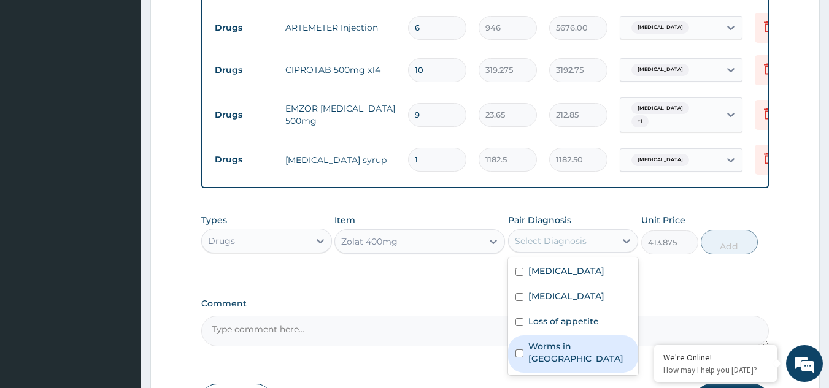
click at [562, 361] on label "Worms in stool" at bounding box center [579, 352] width 103 height 25
checkbox input "true"
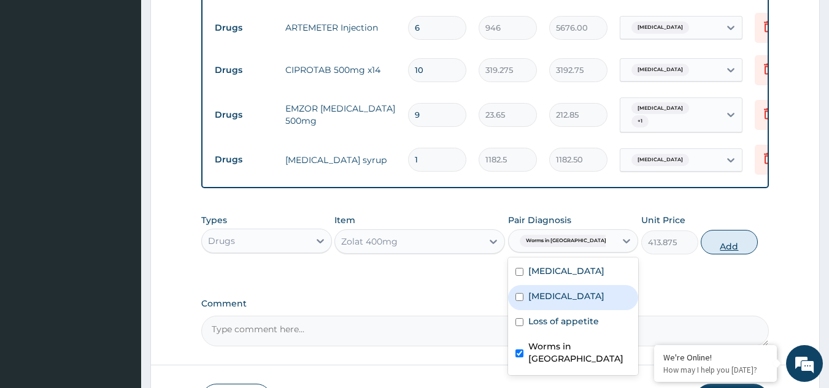
click at [726, 253] on button "Add" at bounding box center [728, 242] width 57 height 25
type input "0"
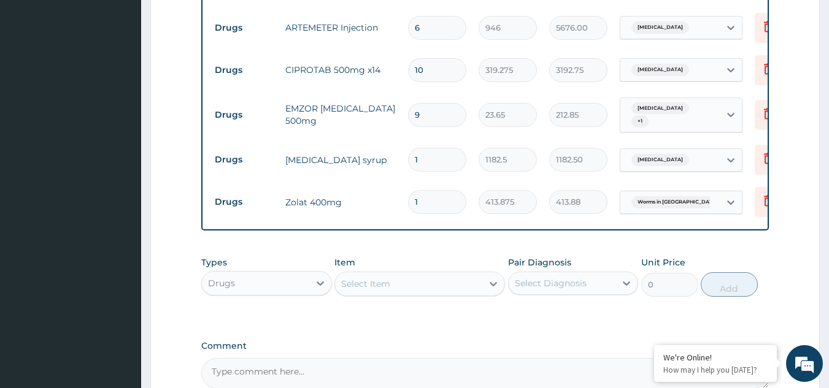
click at [372, 280] on div "Select Item" at bounding box center [365, 284] width 49 height 12
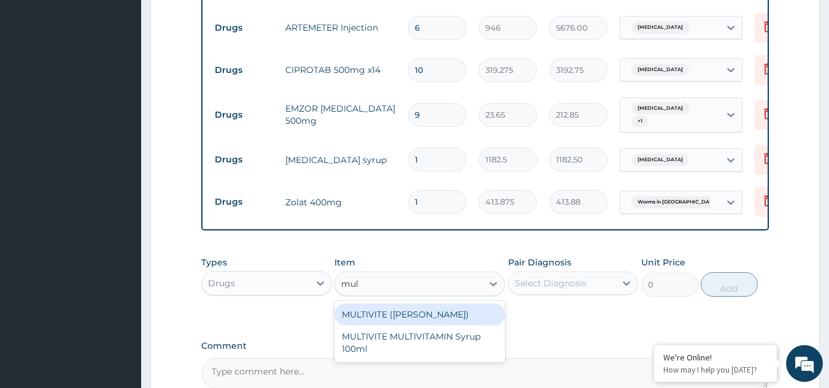
type input "mult"
click at [380, 319] on div "MULTIVITE (EVANS)" at bounding box center [419, 315] width 170 height 22
type input "23.65"
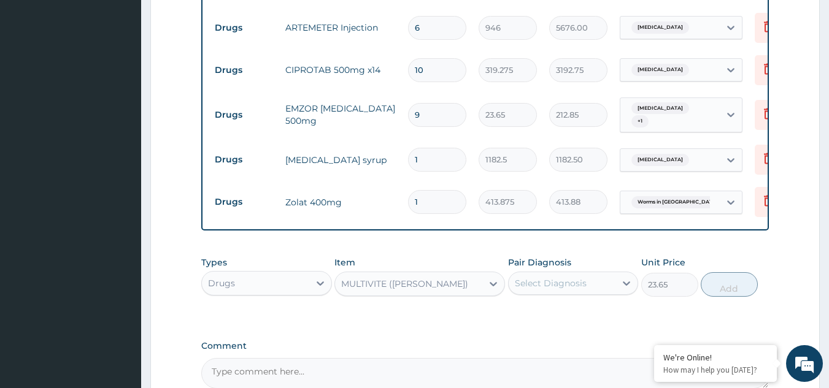
click at [569, 288] on div "Select Diagnosis" at bounding box center [551, 283] width 72 height 12
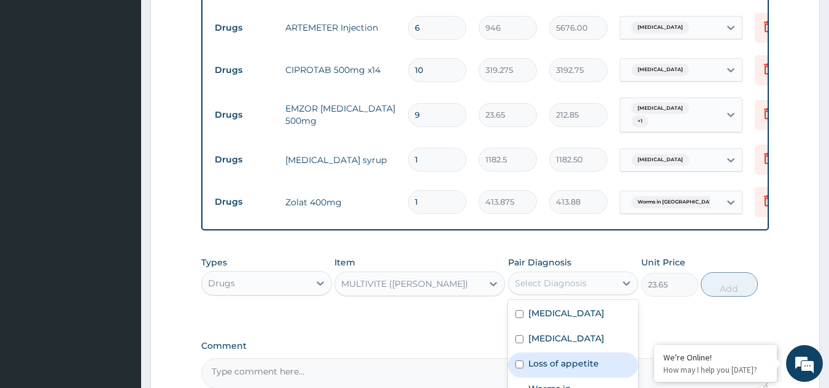
click at [561, 370] on div "Loss of appetite" at bounding box center [573, 365] width 131 height 25
checkbox input "true"
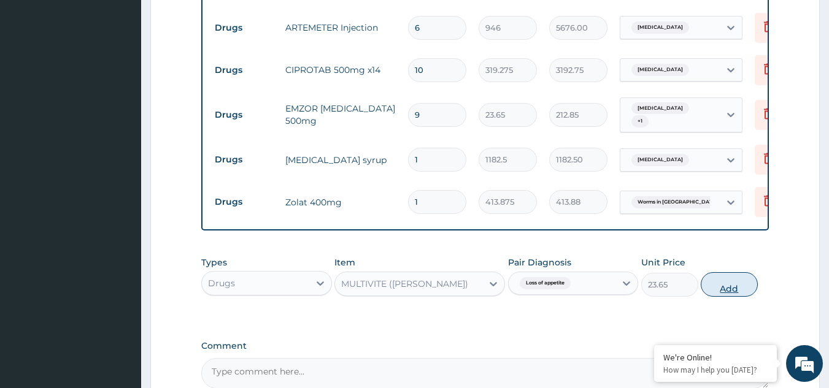
click at [736, 286] on button "Add" at bounding box center [728, 284] width 57 height 25
type input "0"
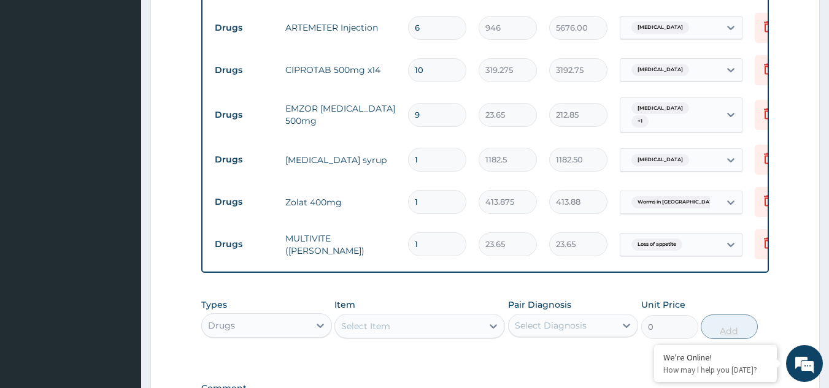
type input "10"
type input "236.50"
type input "10"
click at [373, 331] on div "Select Item" at bounding box center [365, 326] width 49 height 12
type input "fes"
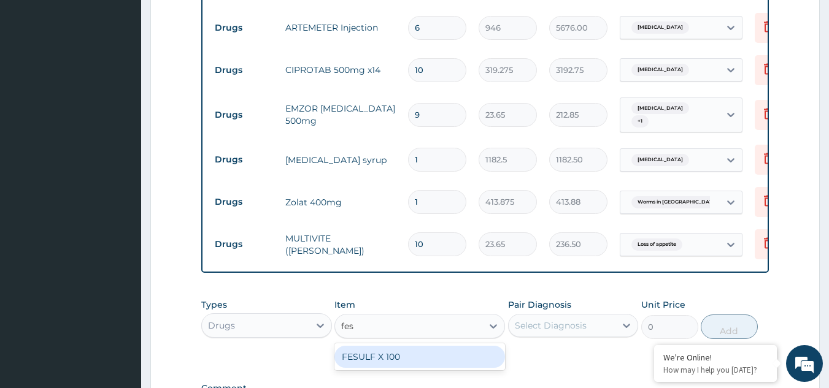
click at [383, 362] on div "FESULF X 100" at bounding box center [419, 357] width 170 height 22
type input "23.65"
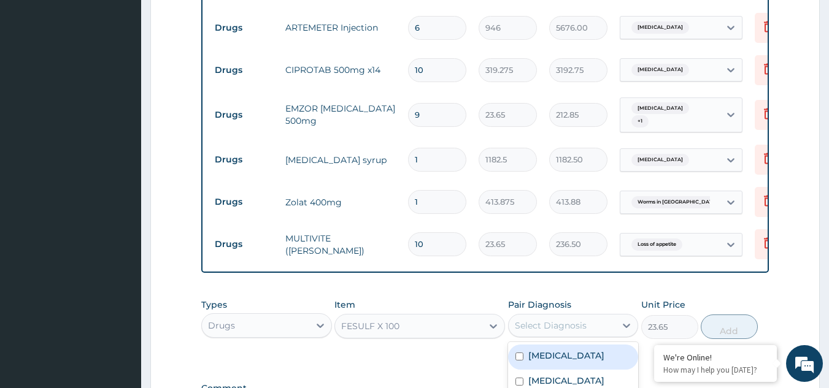
click at [548, 335] on div "Select Diagnosis" at bounding box center [561, 326] width 107 height 20
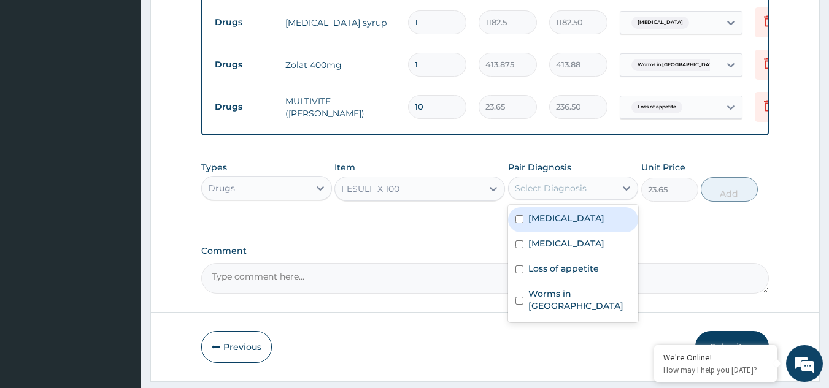
scroll to position [770, 0]
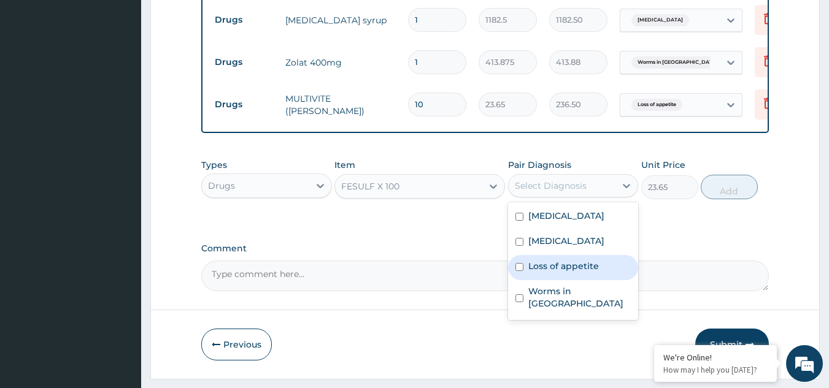
click at [522, 280] on div "Loss of appetite" at bounding box center [573, 267] width 131 height 25
checkbox input "true"
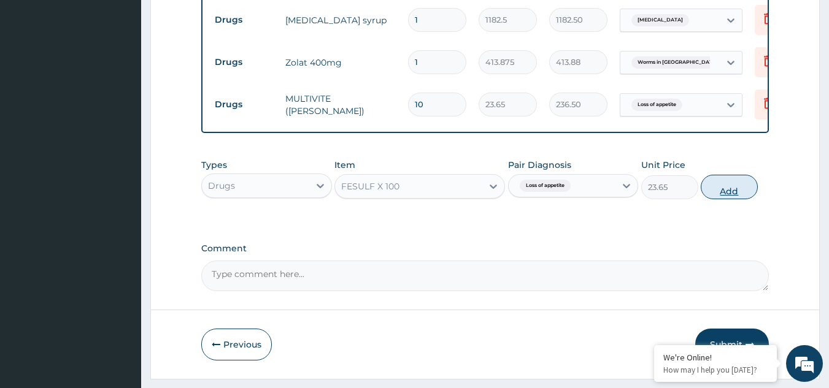
click at [717, 189] on button "Add" at bounding box center [728, 187] width 57 height 25
type input "0"
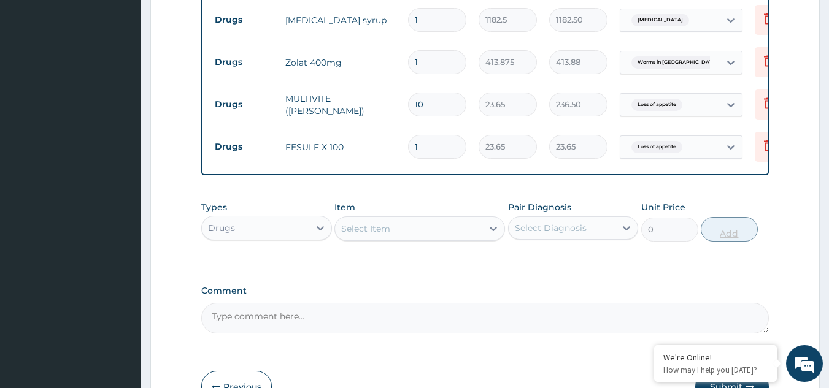
type input "10"
type input "236.50"
type input "10"
click at [385, 231] on div "Select Item" at bounding box center [365, 229] width 49 height 12
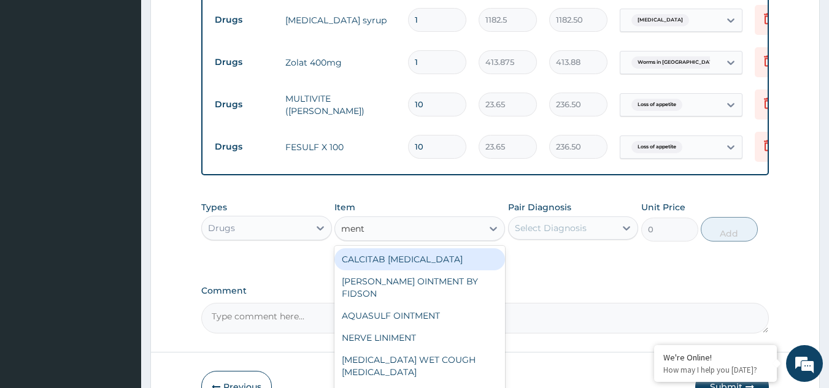
type input "menth"
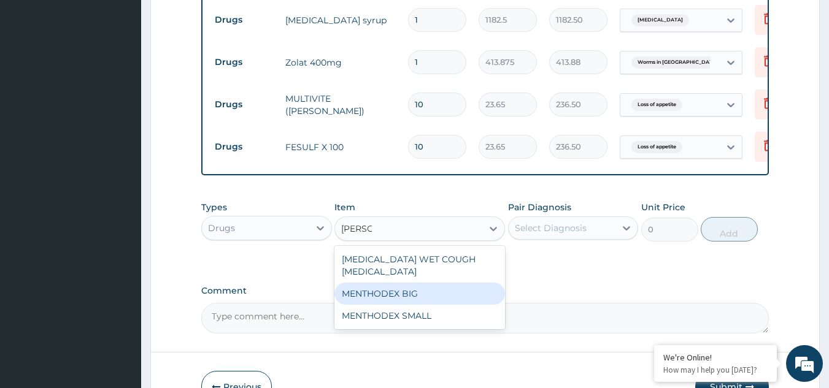
click at [400, 284] on div "MENTHODEX BIG" at bounding box center [419, 294] width 170 height 22
type input "4138.75"
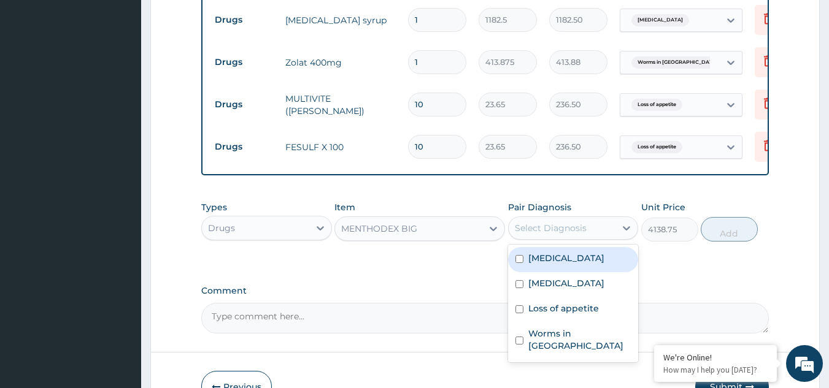
click at [594, 238] on div "Select Diagnosis" at bounding box center [561, 228] width 107 height 20
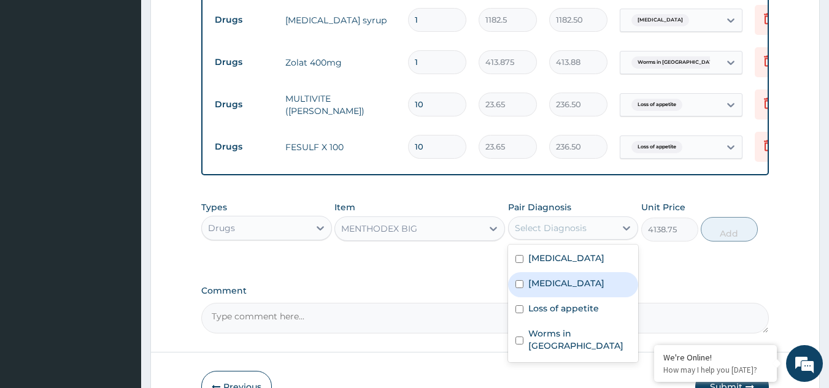
click at [583, 289] on label "Upper respiratory infection" at bounding box center [566, 283] width 76 height 12
checkbox input "true"
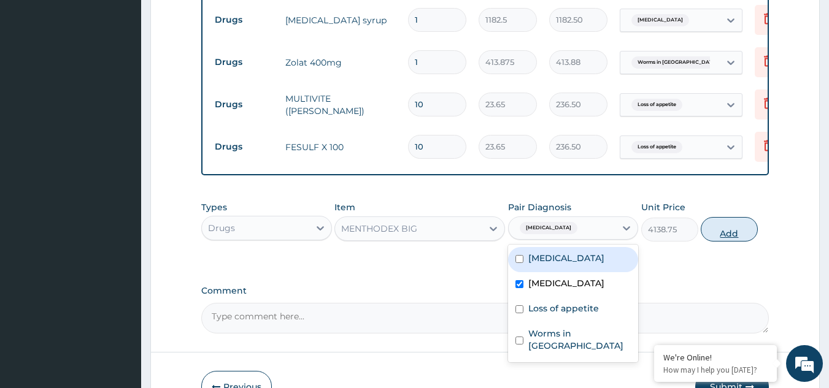
click at [730, 239] on button "Add" at bounding box center [728, 229] width 57 height 25
type input "0"
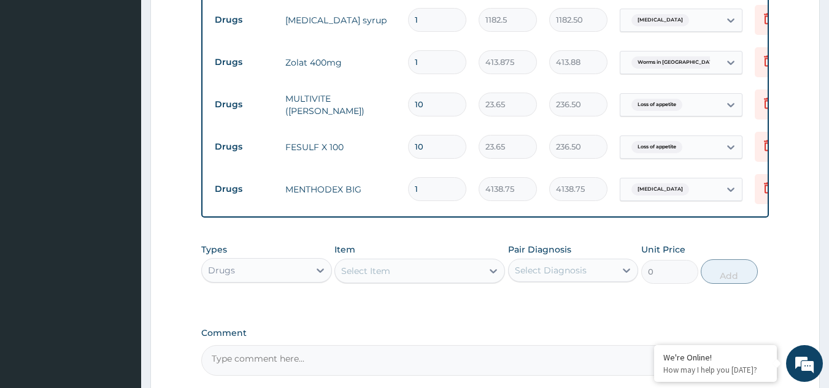
scroll to position [889, 0]
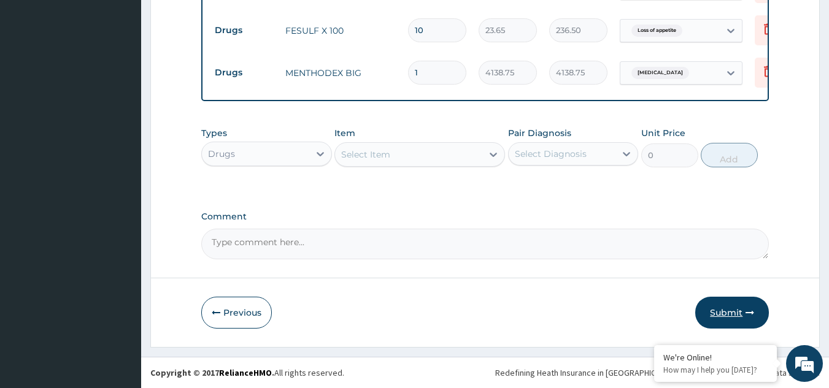
click at [724, 315] on button "Submit" at bounding box center [732, 313] width 74 height 32
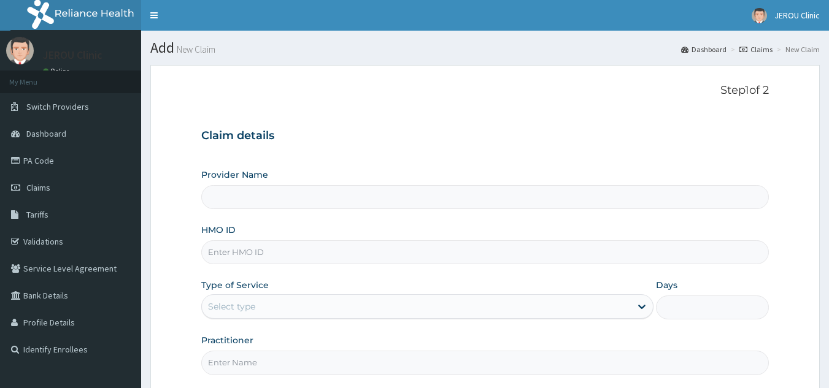
click at [277, 258] on input "HMO ID" at bounding box center [485, 252] width 568 height 24
paste input "lfm/10046/b"
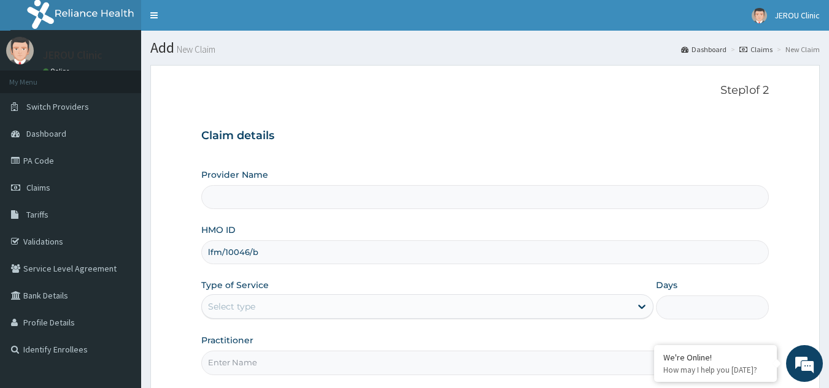
type input "lfm/10046/b"
click at [305, 312] on div "Select type" at bounding box center [416, 307] width 429 height 20
click at [302, 313] on div "Select type" at bounding box center [416, 307] width 429 height 20
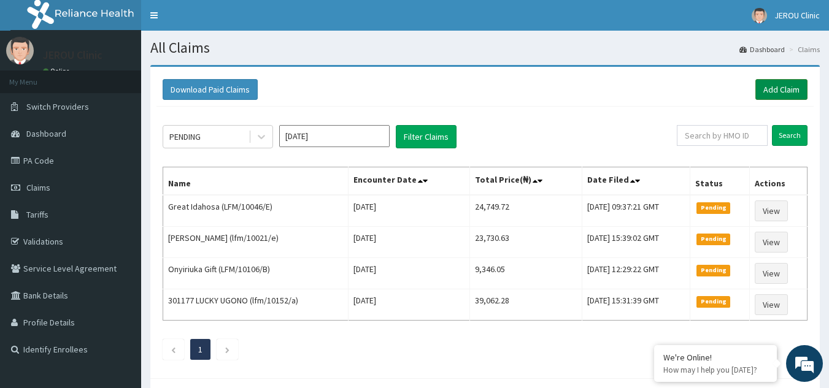
click at [784, 93] on link "Add Claim" at bounding box center [781, 89] width 52 height 21
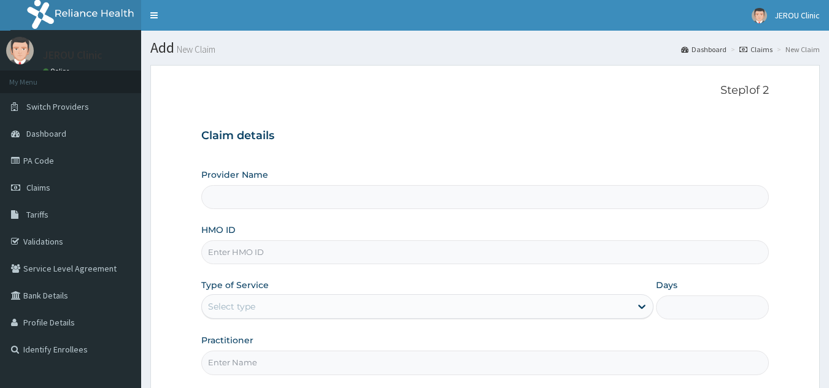
type input "JEROU CLINIC AND MATERNITY LTD."
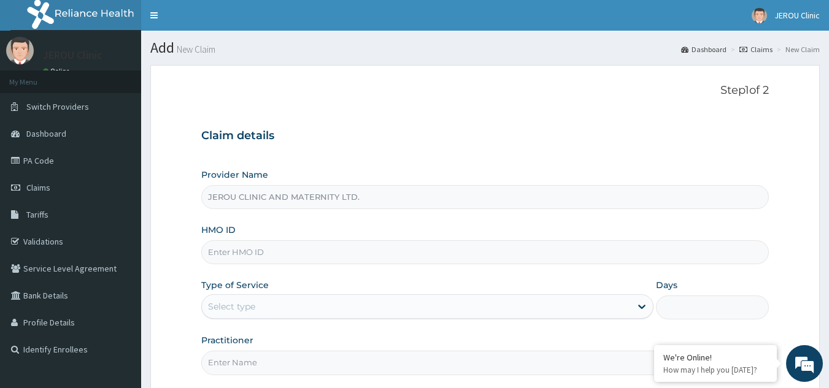
click at [259, 257] on input "HMO ID" at bounding box center [485, 252] width 568 height 24
paste input "lfm/10046/b"
type input "lfm/10046/b"
click at [341, 304] on div "Select type" at bounding box center [416, 307] width 429 height 20
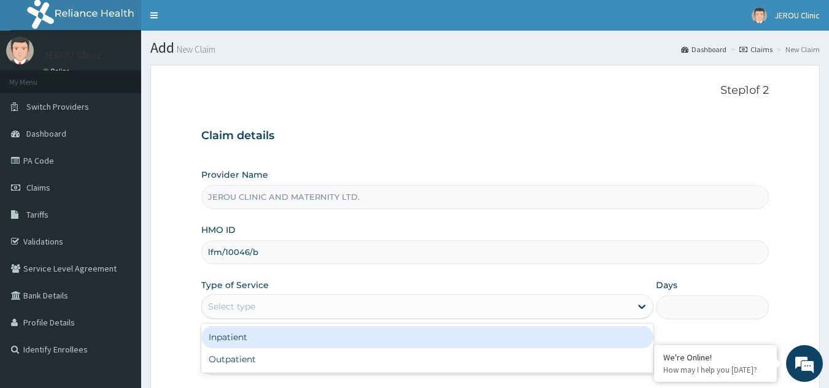
click at [326, 337] on div "Inpatient" at bounding box center [427, 337] width 452 height 22
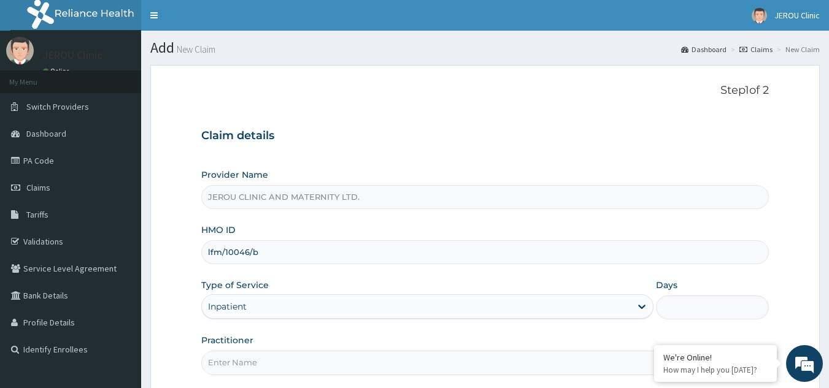
click at [669, 308] on input "Days" at bounding box center [712, 308] width 113 height 24
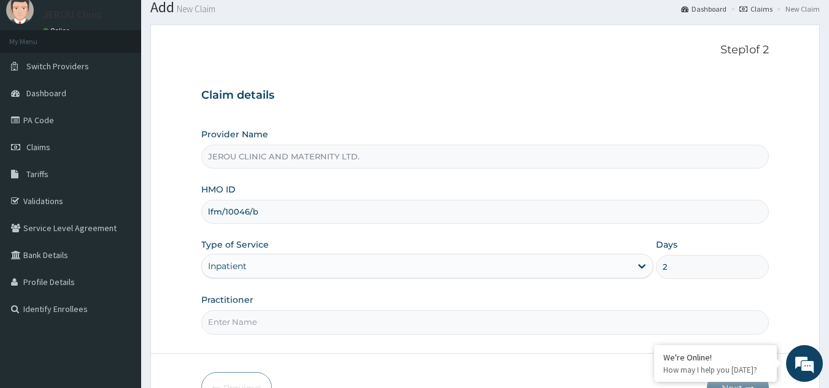
scroll to position [74, 0]
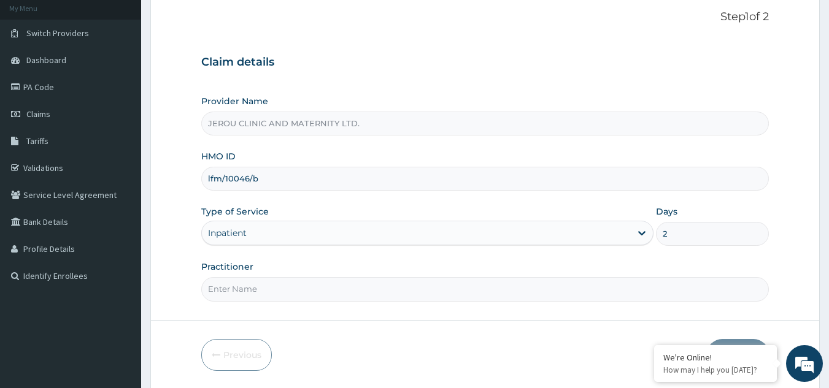
type input "2"
click at [439, 289] on input "Practitioner" at bounding box center [485, 289] width 568 height 24
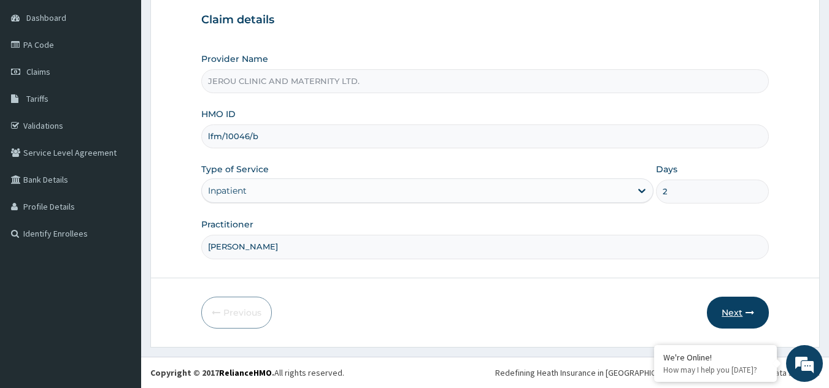
type input "dr valentine"
click at [732, 314] on button "Next" at bounding box center [737, 313] width 62 height 32
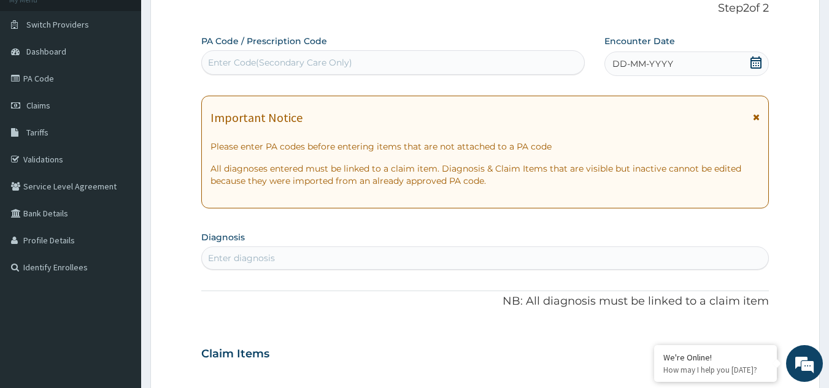
scroll to position [79, 0]
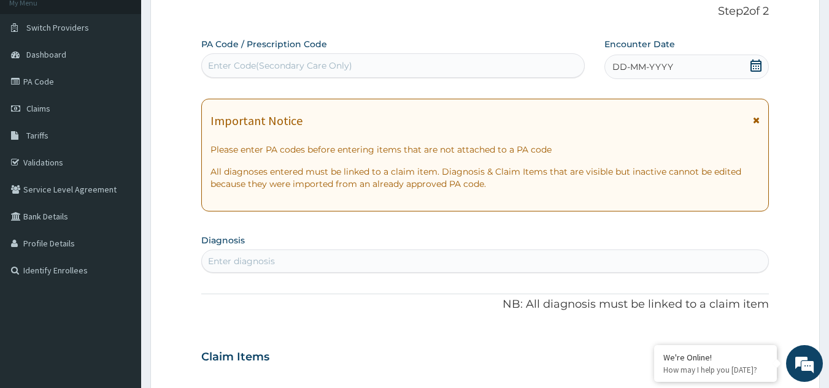
click at [402, 63] on div "Enter Code(Secondary Care Only)" at bounding box center [393, 66] width 383 height 20
paste input "PA/7AC82F"
type input "PA/7AC82F"
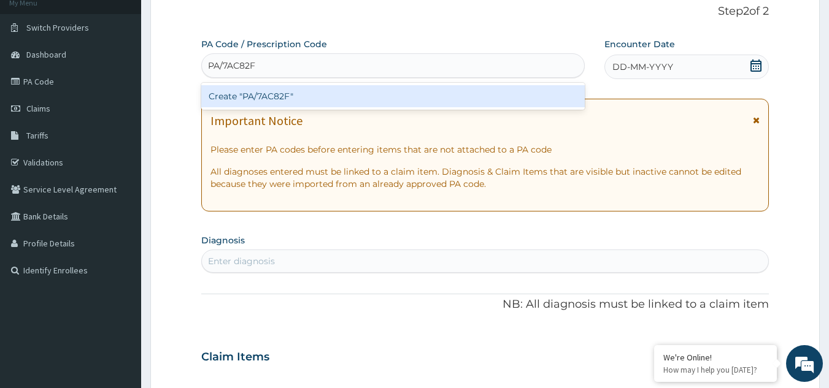
click at [377, 93] on div "Create "PA/7AC82F"" at bounding box center [393, 96] width 384 height 22
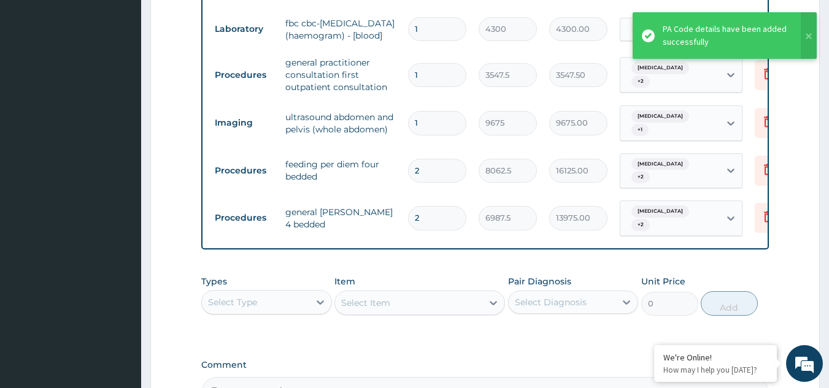
scroll to position [1366, 0]
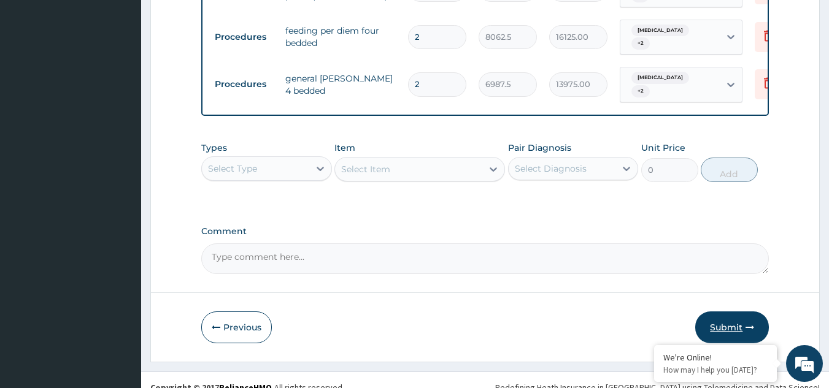
click at [715, 313] on button "Submit" at bounding box center [732, 328] width 74 height 32
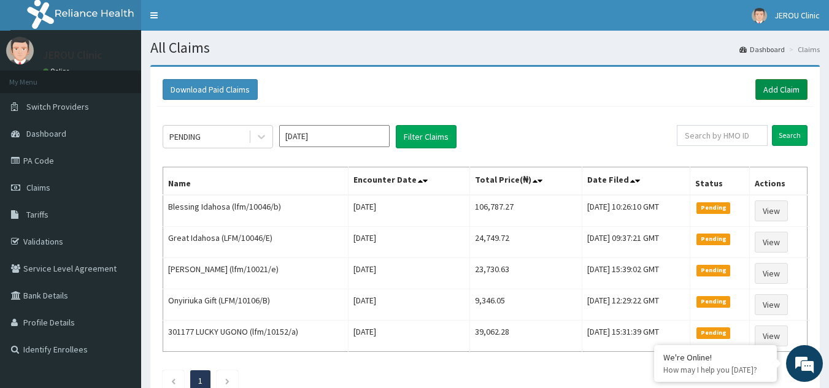
click at [761, 90] on link "Add Claim" at bounding box center [781, 89] width 52 height 21
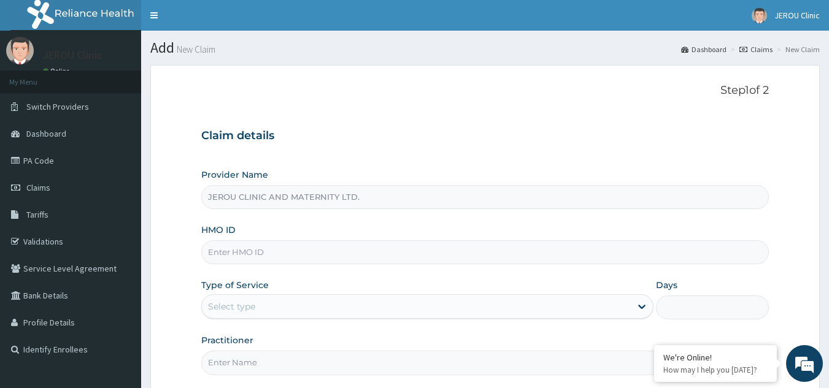
click at [270, 253] on input "HMO ID" at bounding box center [485, 252] width 568 height 24
paste input "lfm/10092/d"
type input "lfm/10092/d"
click at [326, 307] on div "Select type" at bounding box center [416, 307] width 429 height 20
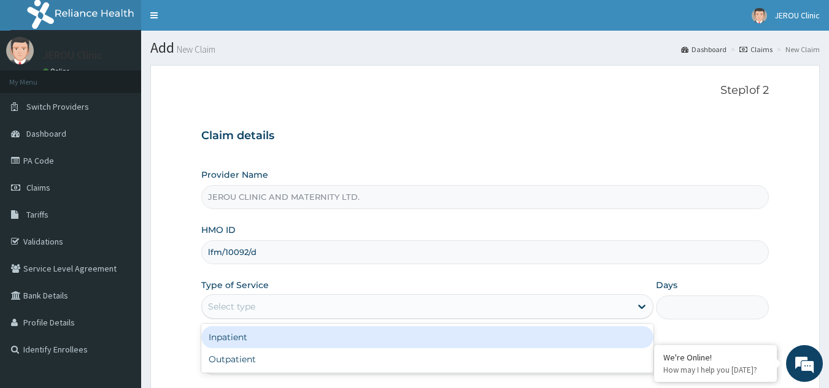
click at [316, 343] on div "Inpatient" at bounding box center [427, 337] width 452 height 22
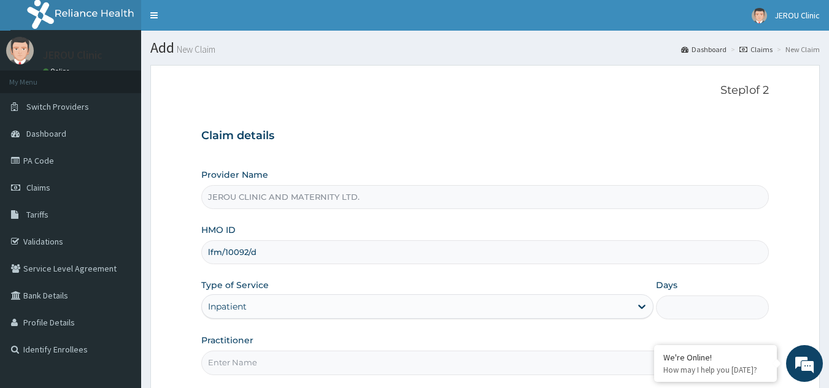
click at [677, 318] on input "Days" at bounding box center [712, 308] width 113 height 24
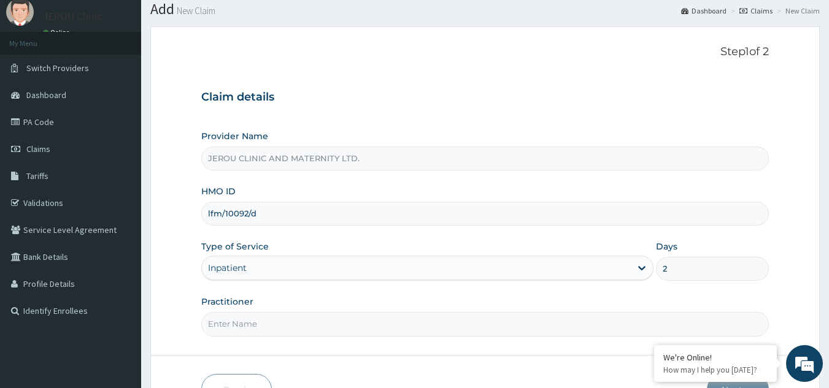
type input "2"
click at [413, 334] on input "Practitioner" at bounding box center [485, 324] width 568 height 24
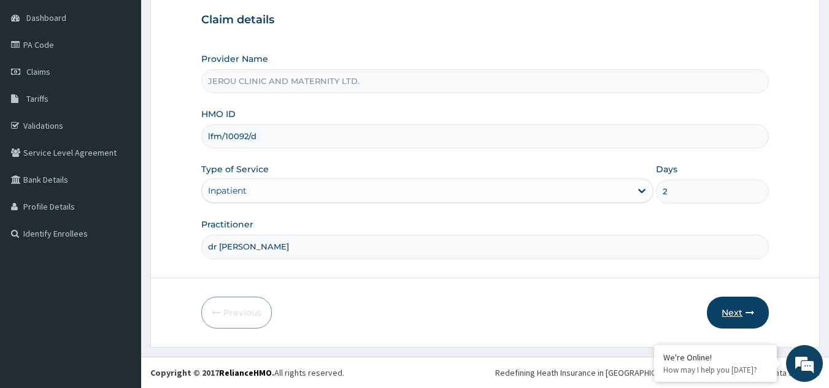
type input "dr val"
click at [732, 318] on button "Next" at bounding box center [737, 313] width 62 height 32
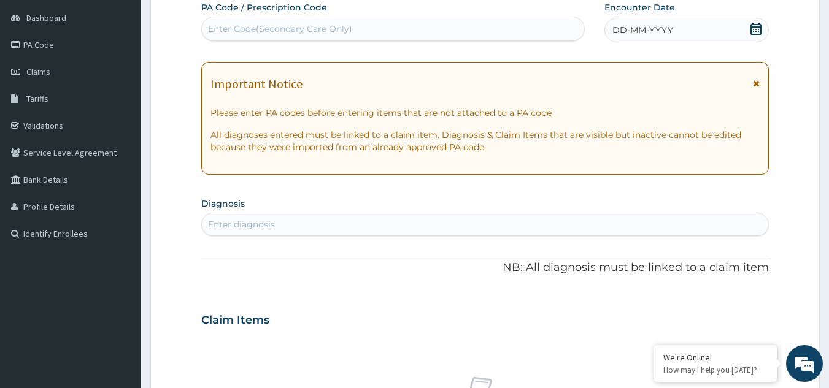
click at [433, 33] on div "Enter Code(Secondary Care Only)" at bounding box center [393, 29] width 383 height 20
paste input "PA/6B9847"
type input "PA/6B9847"
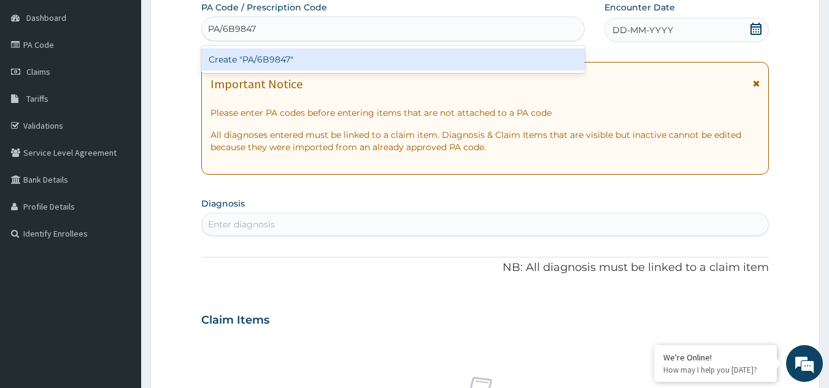
click at [427, 55] on div "Create "PA/6B9847"" at bounding box center [393, 59] width 384 height 22
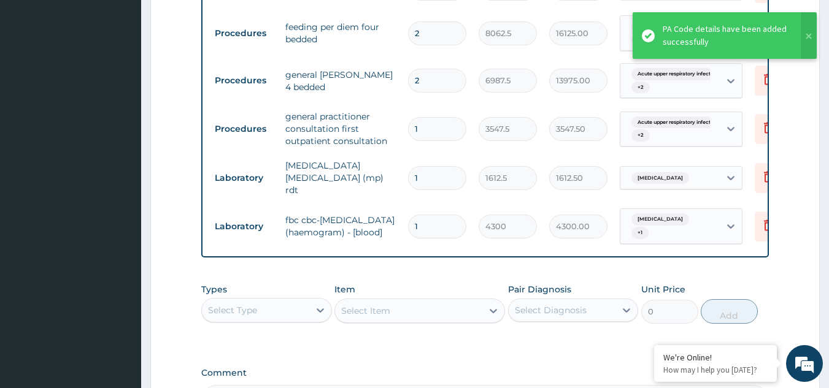
scroll to position [1303, 0]
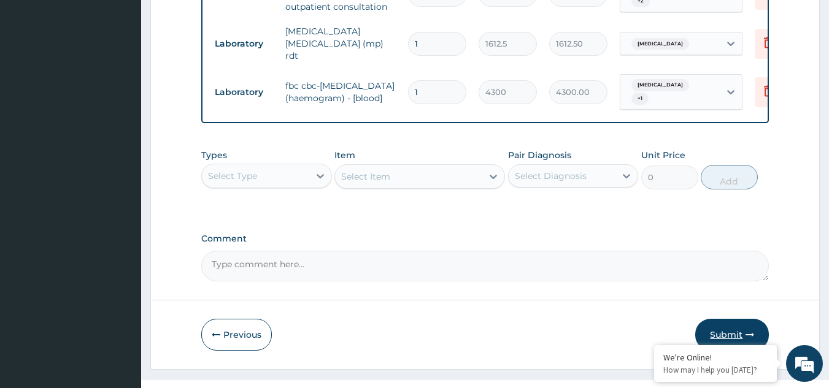
click at [732, 319] on button "Submit" at bounding box center [732, 335] width 74 height 32
